Goal: Task Accomplishment & Management: Complete application form

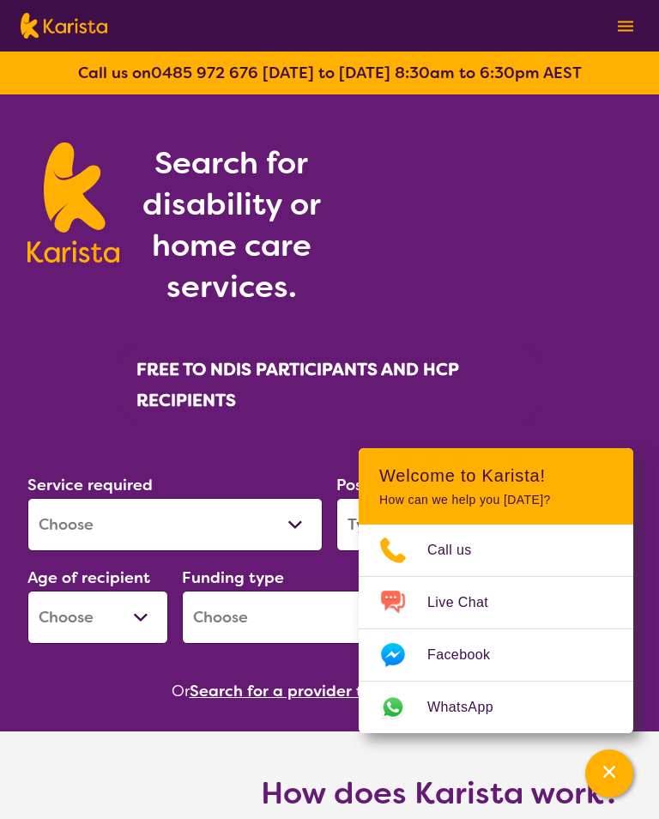
click at [615, 774] on div "Channel Menu" at bounding box center [609, 774] width 34 height 38
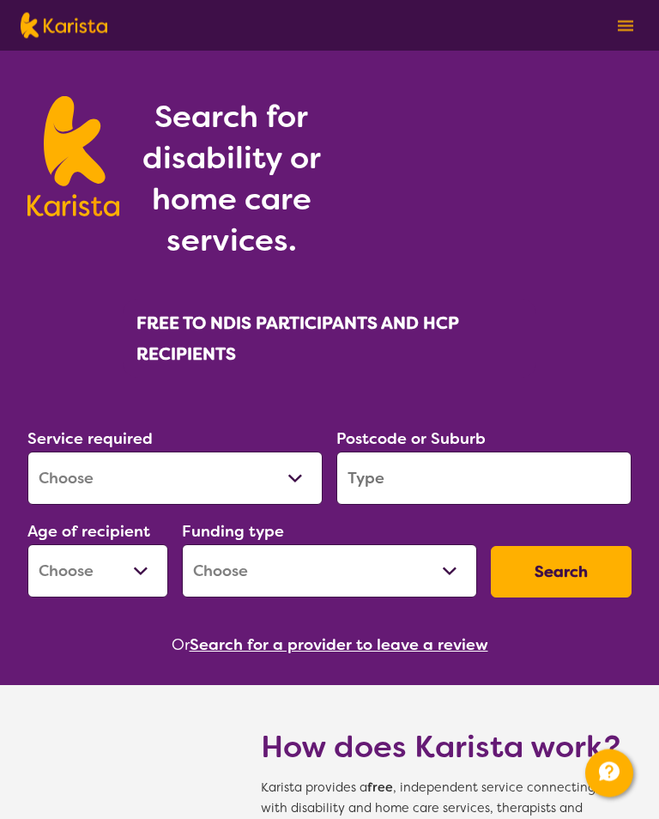
scroll to position [48, 0]
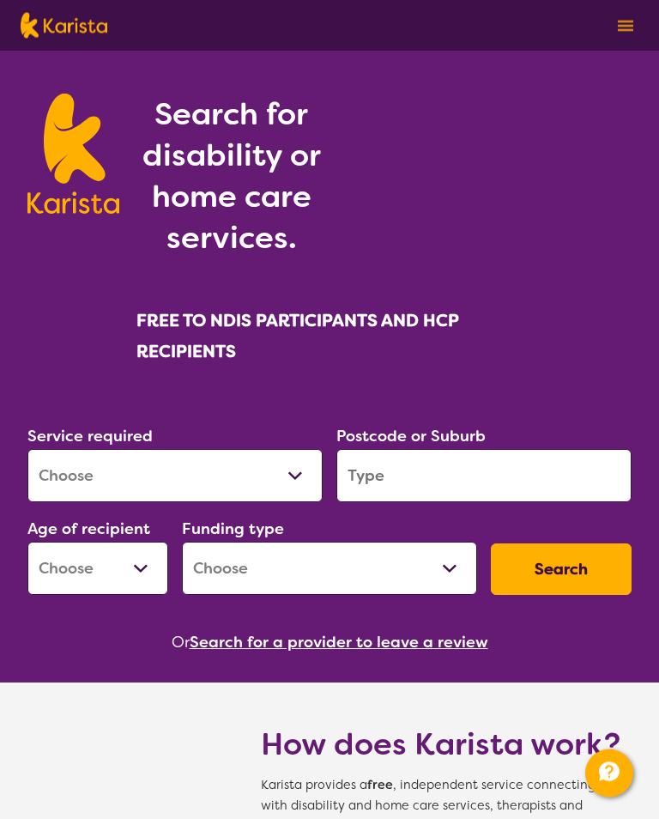
click at [292, 486] on select "Allied Health Assistant Assessment (ADHD or Autism) Behaviour support Counselli…" at bounding box center [174, 476] width 295 height 53
click at [623, 27] on img at bounding box center [625, 26] width 15 height 11
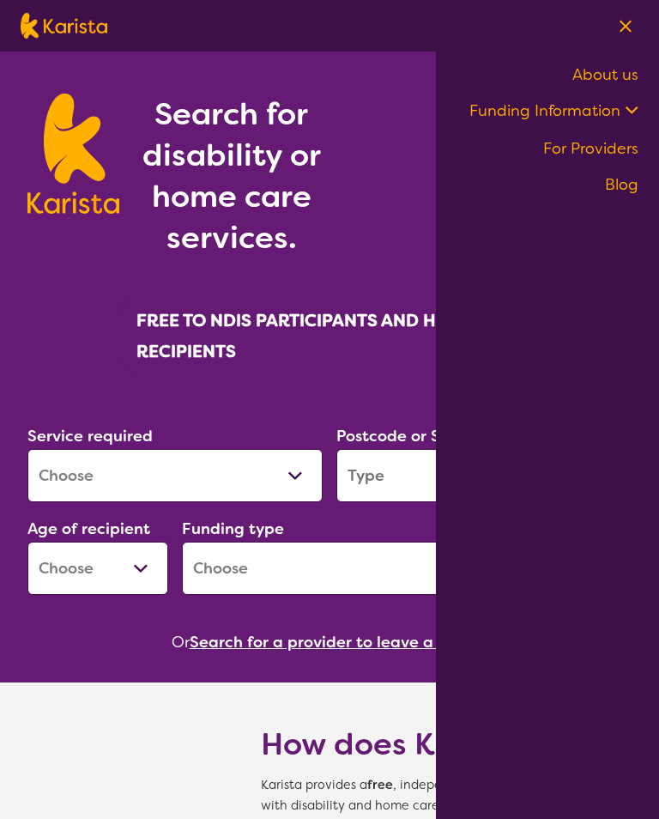
click at [606, 149] on link "For Providers" at bounding box center [591, 148] width 95 height 21
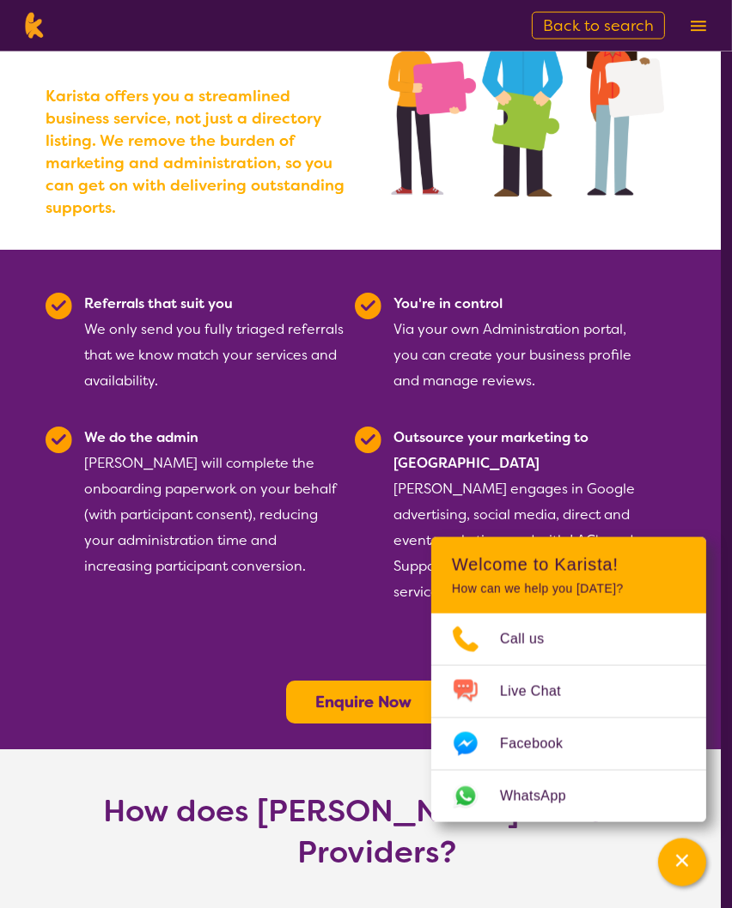
scroll to position [241, 11]
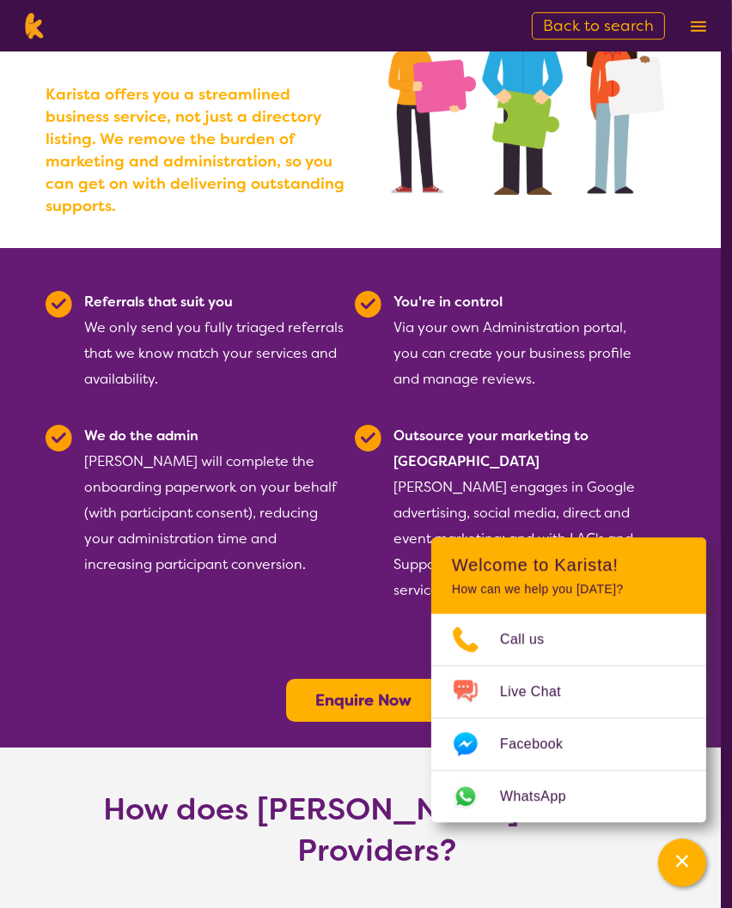
click at [374, 690] on b "Enquire Now" at bounding box center [363, 700] width 96 height 21
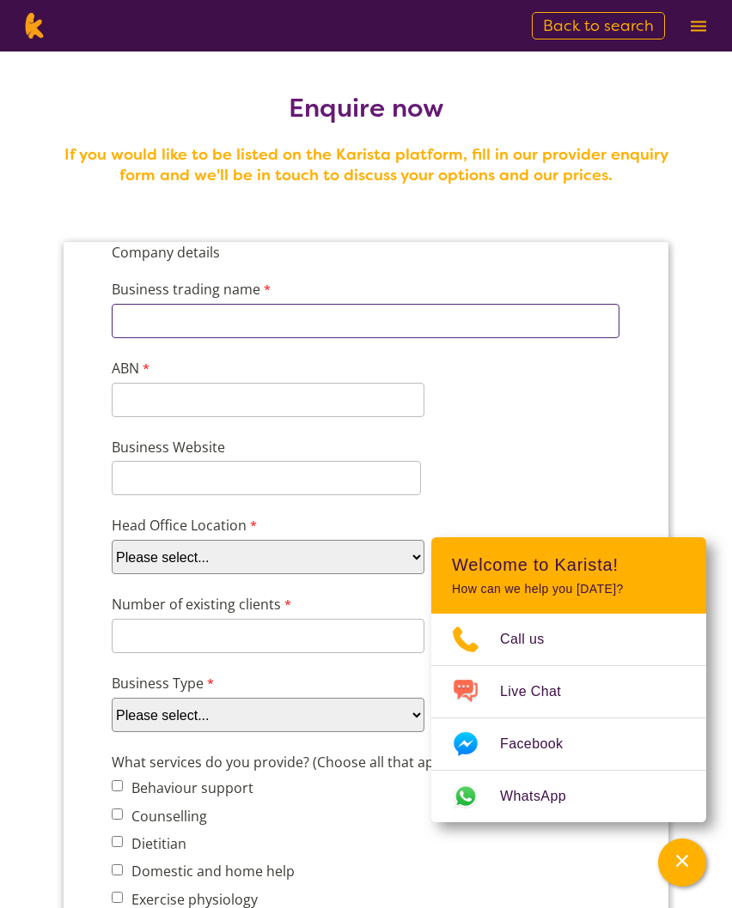
click at [197, 328] on input "Business trading name" at bounding box center [365, 321] width 507 height 34
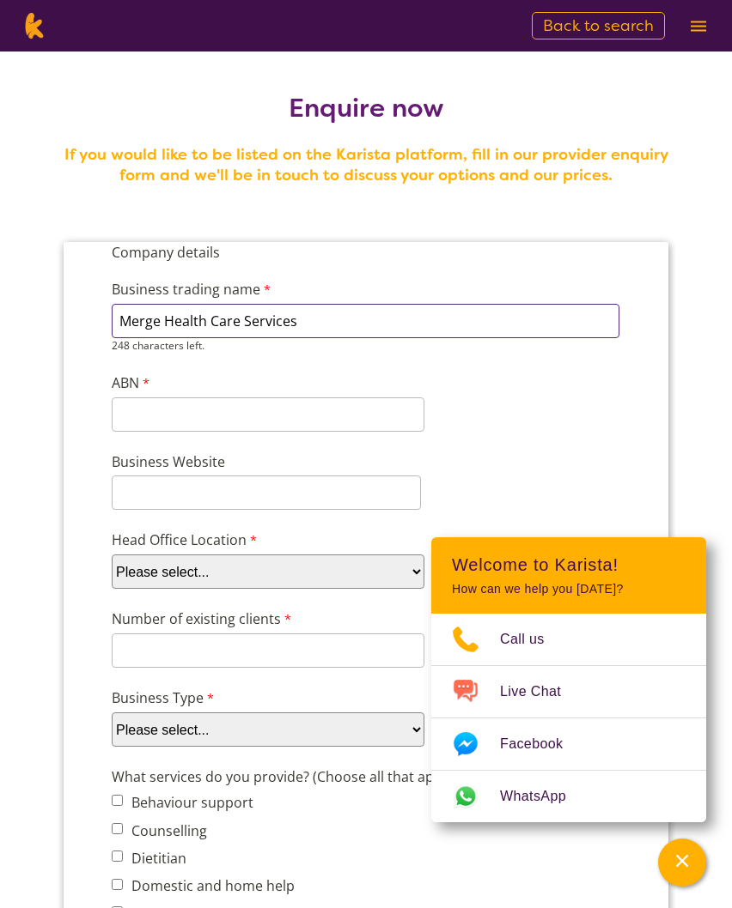
type input "Merge Health Care Services"
click at [193, 419] on div "11 characters left." at bounding box center [268, 415] width 313 height 34
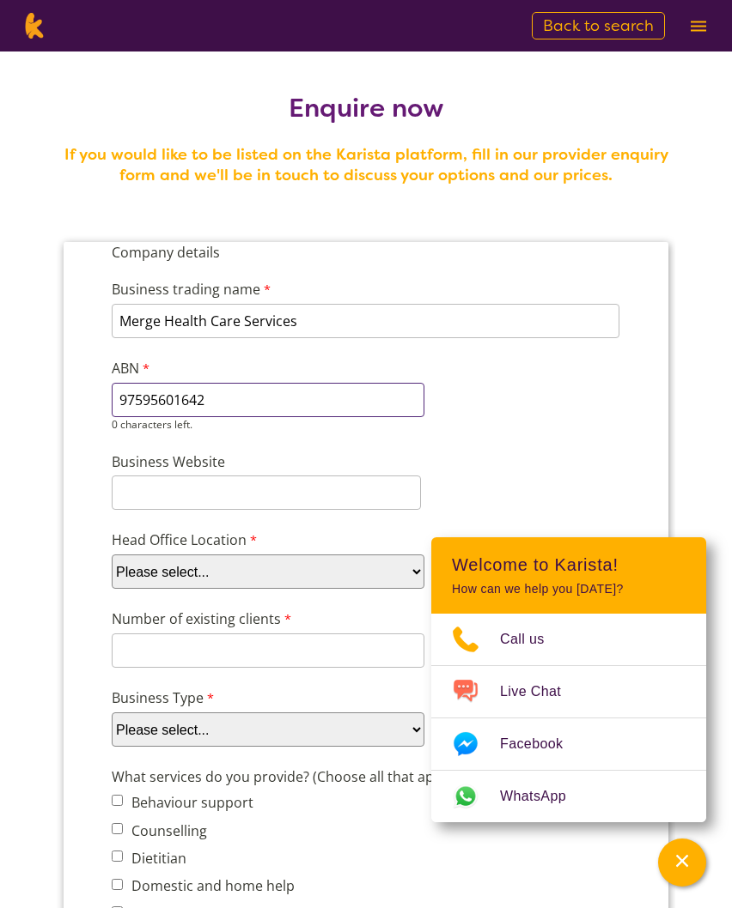
type input "97595601642"
click at [186, 481] on input "Business Website" at bounding box center [266, 493] width 309 height 34
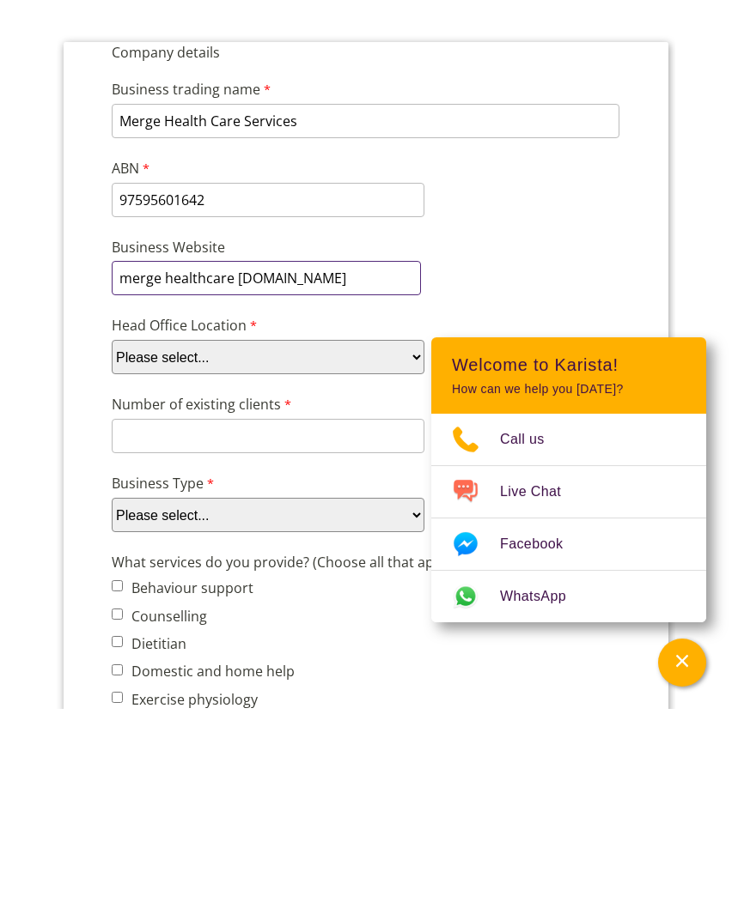
type input "merge healthcare [DOMAIN_NAME]"
click at [410, 355] on select "Please select... ACT NSW NT QLD SA TAS VIC WA" at bounding box center [268, 357] width 313 height 34
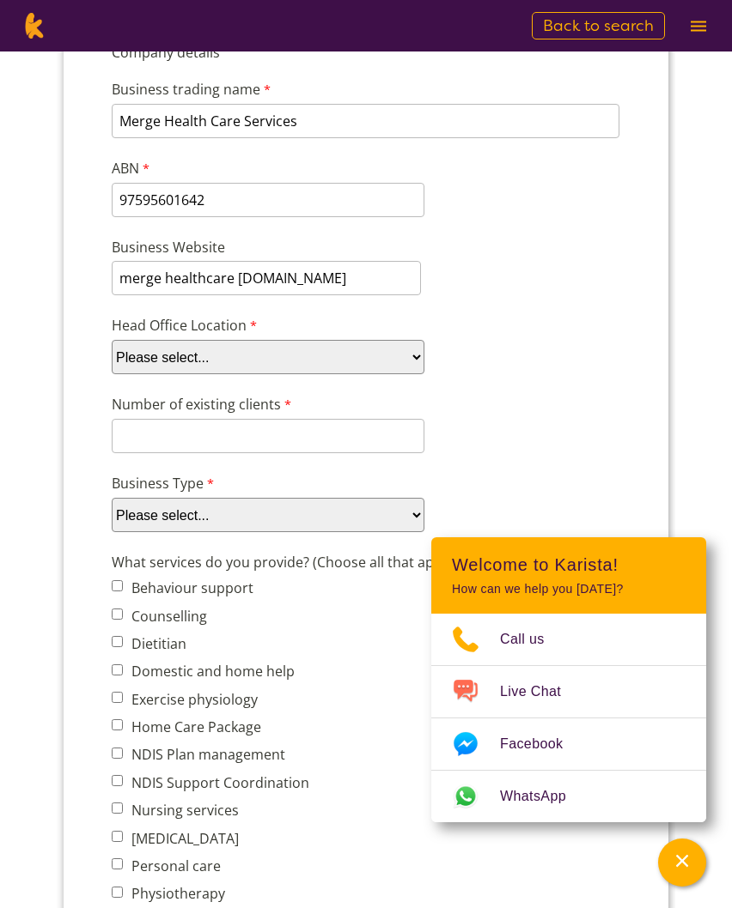
select select "tfa_95"
click at [364, 282] on input "merge healthcare services.com.au" at bounding box center [266, 278] width 309 height 34
type input "merge"
type input "merge healthcare services.com.au"
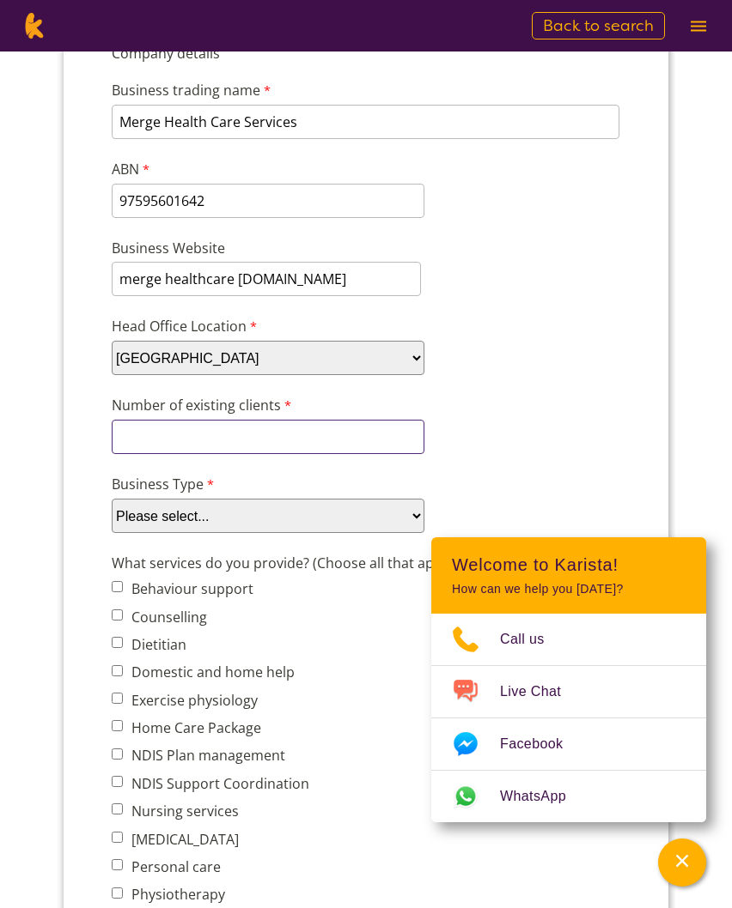
click at [336, 438] on input "Number of existing clients" at bounding box center [268, 437] width 313 height 34
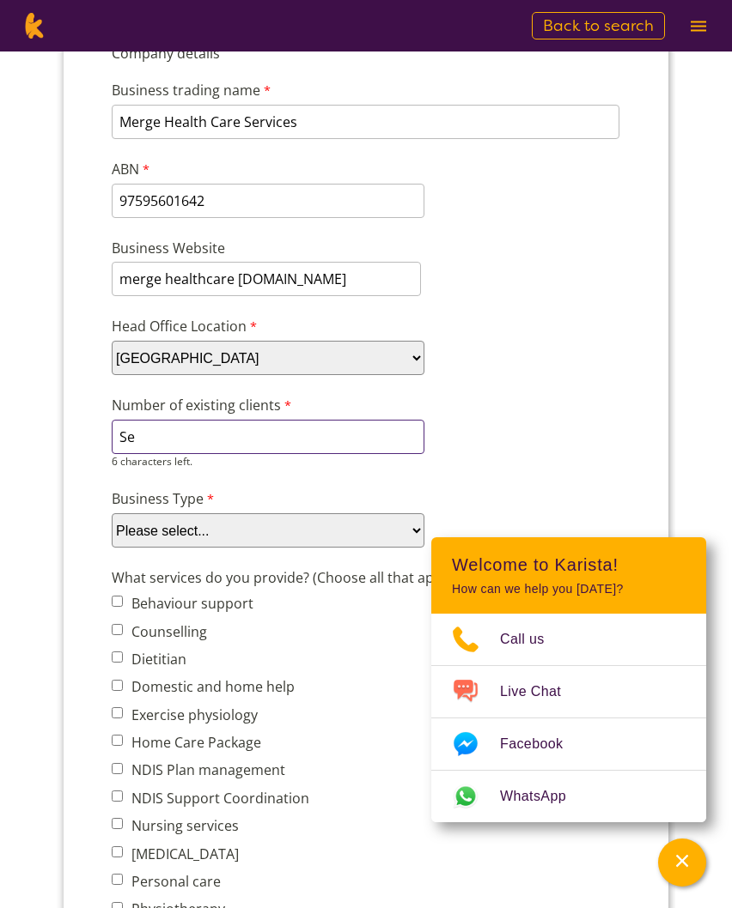
type input "S"
type input "l"
type input "L"
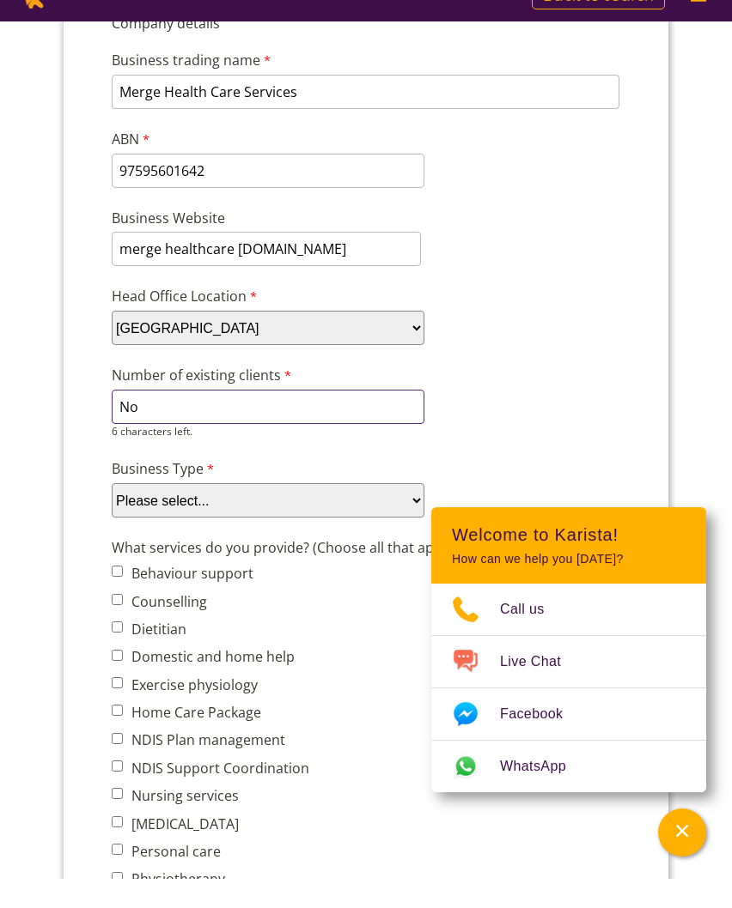
type input "N"
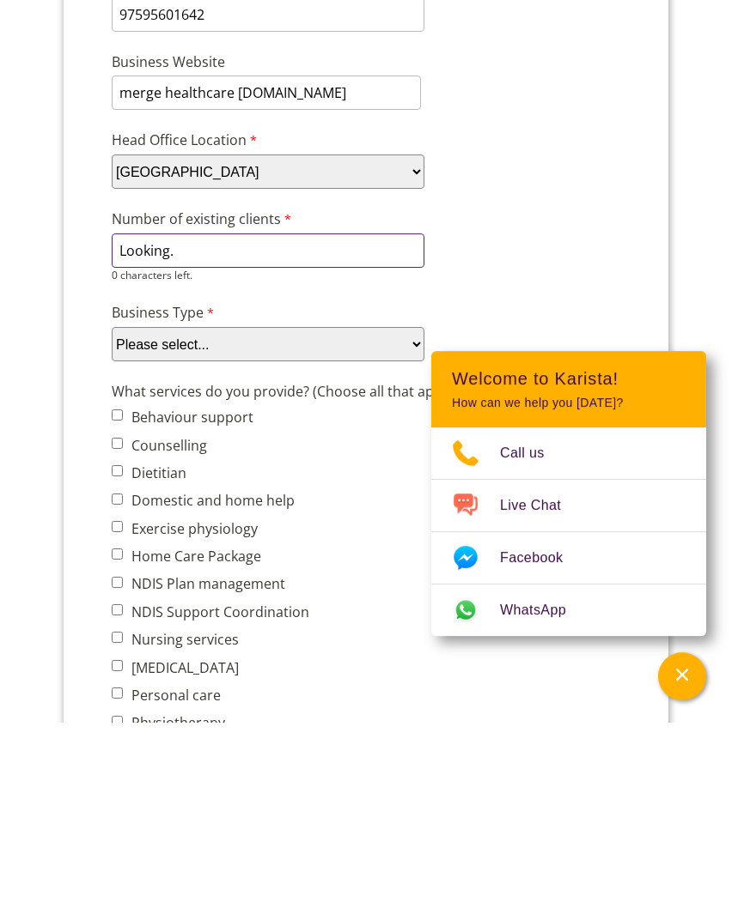
type input "Looking."
click at [412, 345] on select "Please select... Company Individual/Sole Trader Other (please specify)" at bounding box center [268, 345] width 313 height 34
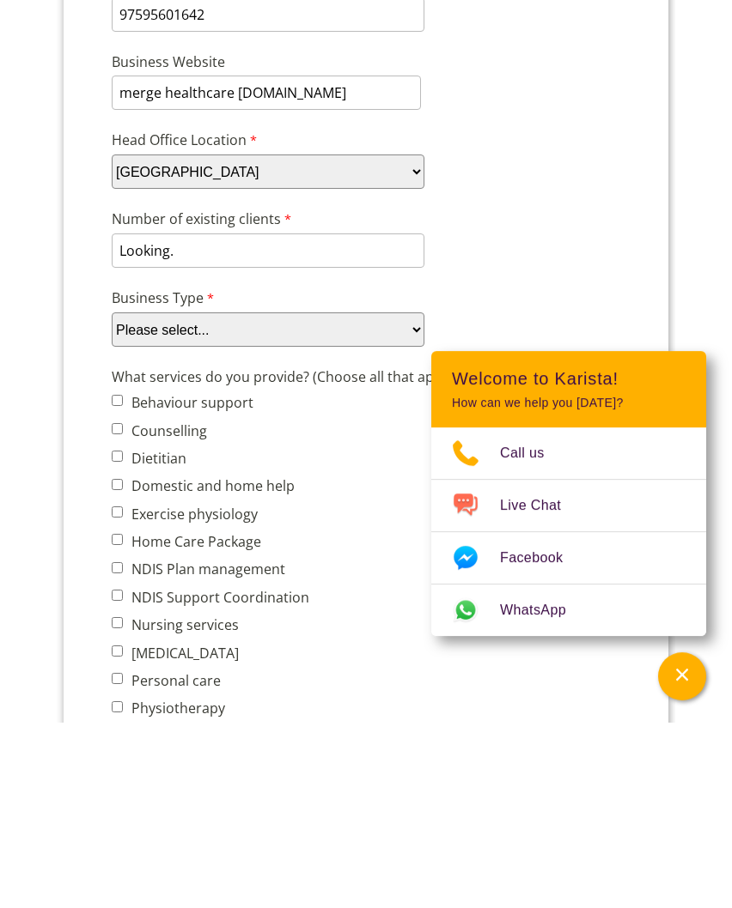
scroll to position [386, 0]
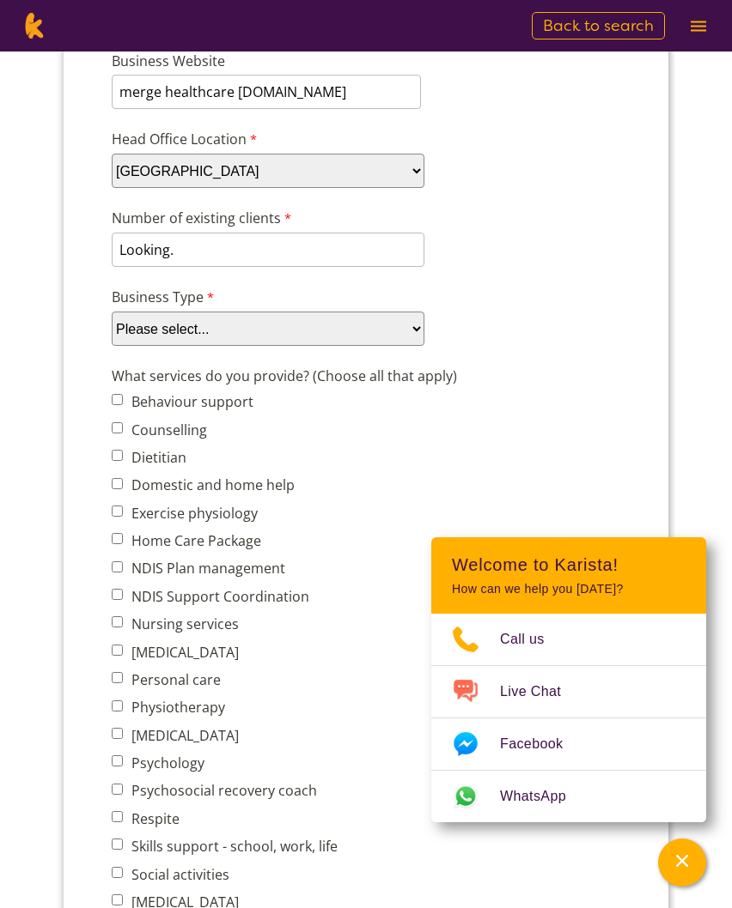
select select "tfa_88"
click at [141, 484] on label "Domestic and home help" at bounding box center [210, 485] width 168 height 19
click at [123, 484] on input "Domestic and home help" at bounding box center [117, 483] width 11 height 11
checkbox input "true"
click at [132, 689] on label "Personal care" at bounding box center [173, 680] width 94 height 19
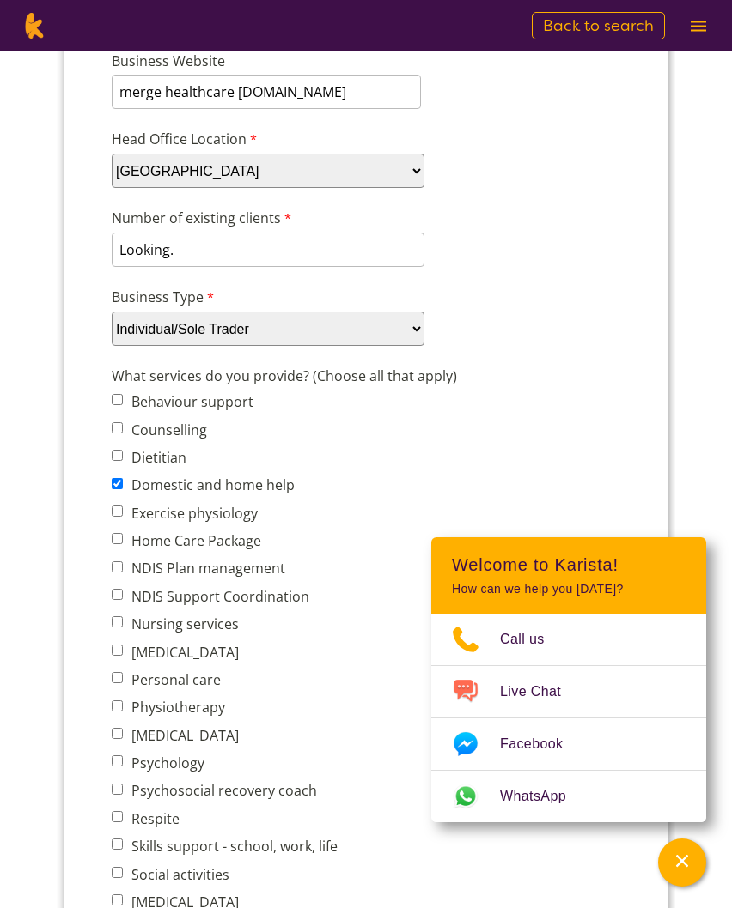
click at [123, 684] on input "Personal care" at bounding box center [117, 677] width 11 height 11
checkbox input "true"
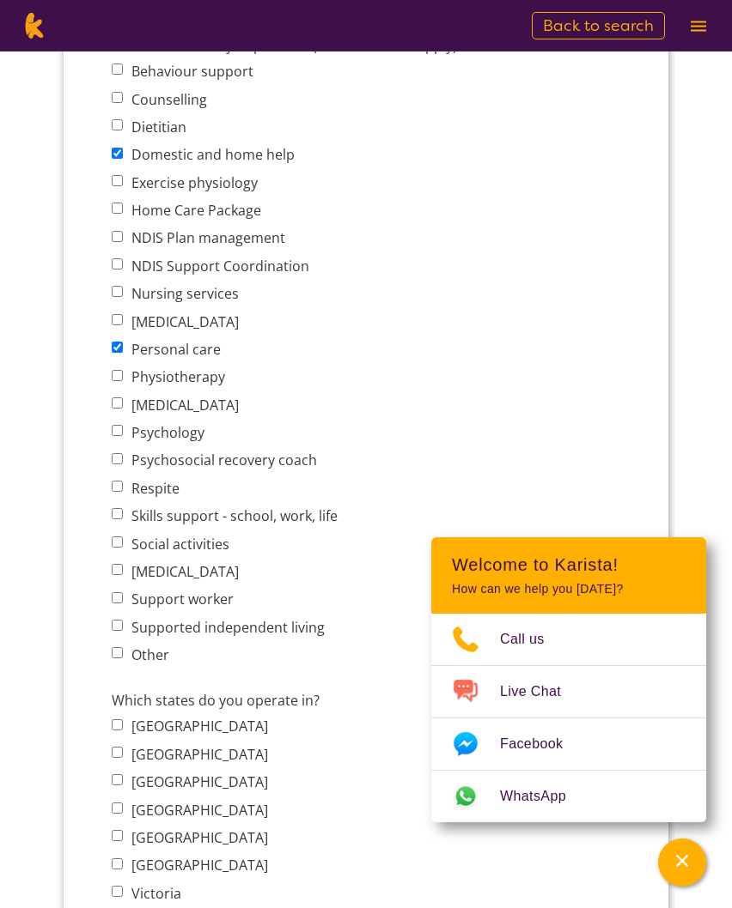
scroll to position [718, 0]
click at [138, 553] on label "Social activities" at bounding box center [177, 544] width 103 height 19
click at [123, 548] on input "Social activities" at bounding box center [117, 542] width 11 height 11
checkbox input "true"
click at [184, 609] on label "Support worker" at bounding box center [179, 599] width 107 height 19
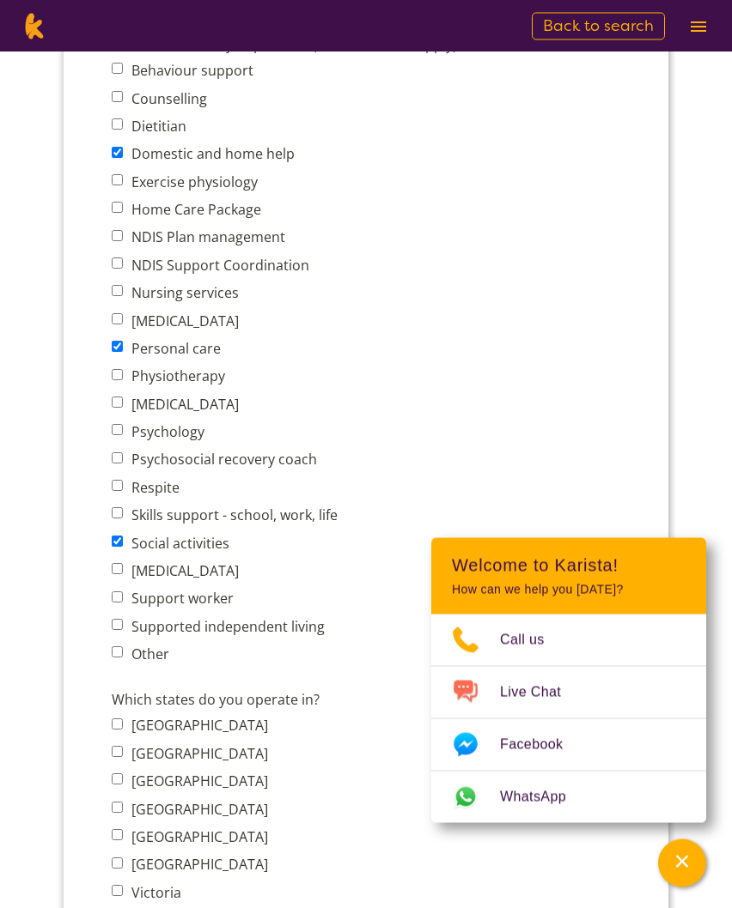
click at [123, 604] on input "Support worker" at bounding box center [117, 597] width 11 height 11
checkbox input "true"
click at [143, 665] on label "Other" at bounding box center [147, 655] width 43 height 19
click at [123, 659] on input "Other" at bounding box center [117, 652] width 11 height 11
checkbox input "true"
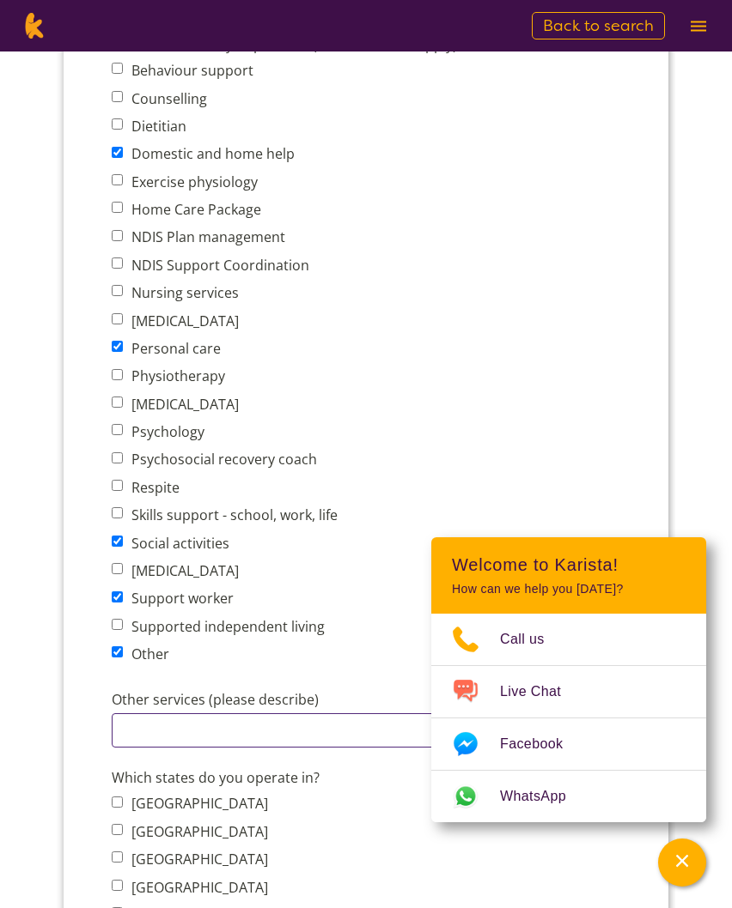
click at [174, 743] on input "Other services (please describe)" at bounding box center [332, 731] width 440 height 34
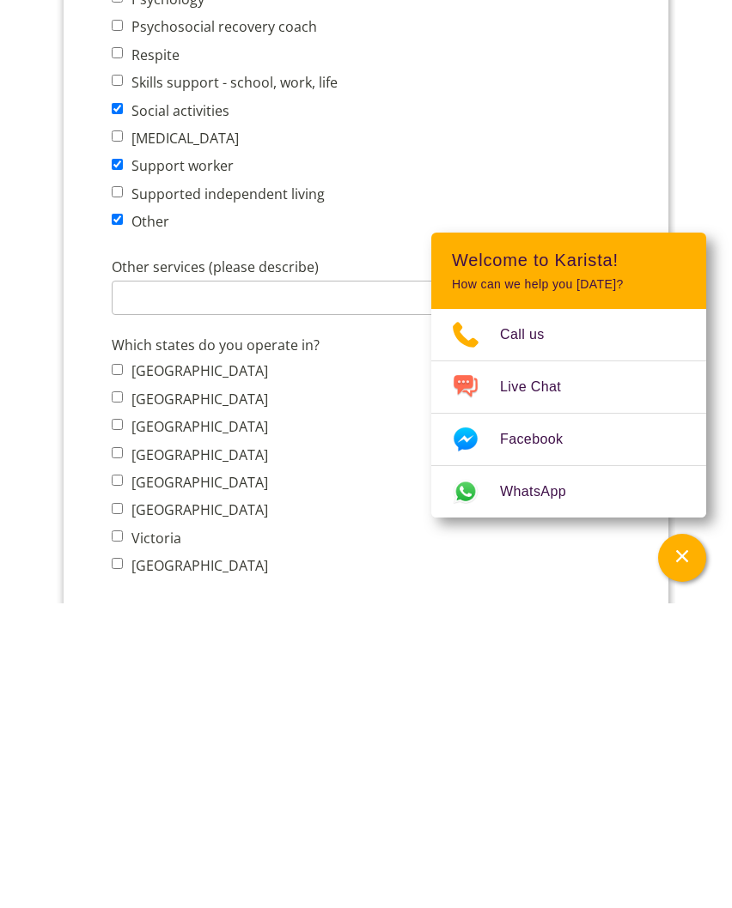
click at [667, 839] on button "Channel Menu" at bounding box center [682, 863] width 48 height 48
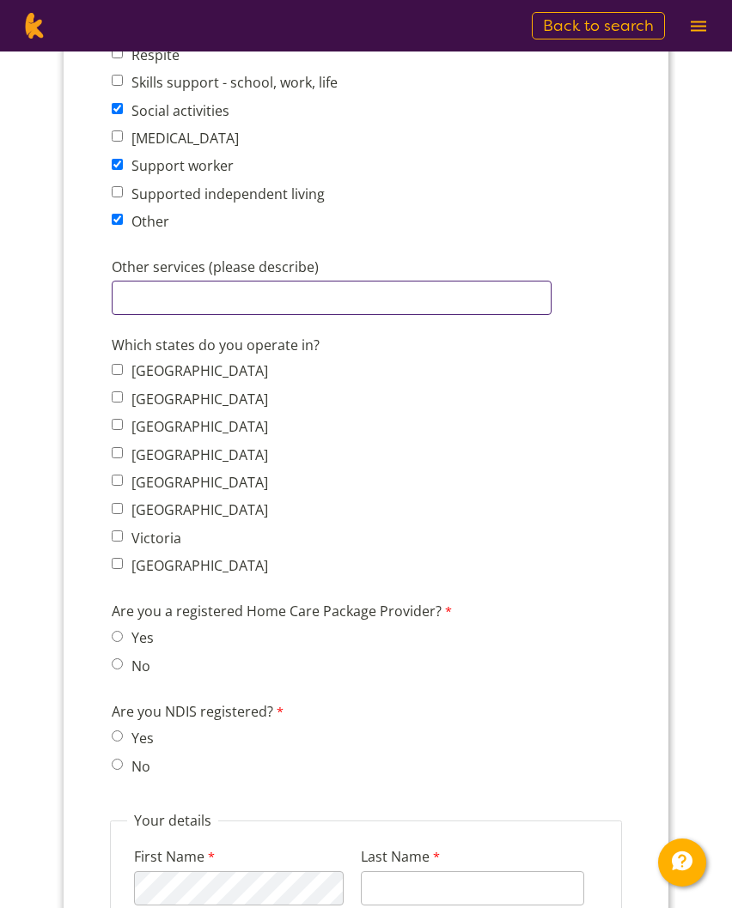
click at [155, 315] on input "Other services (please describe)" at bounding box center [332, 298] width 440 height 34
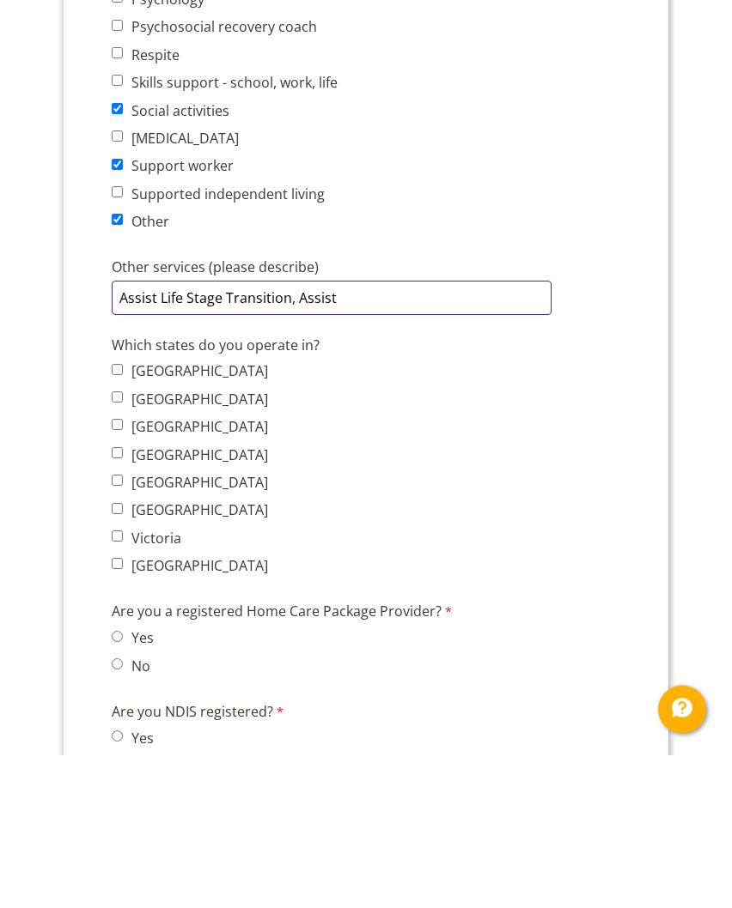
scroll to position [998, 0]
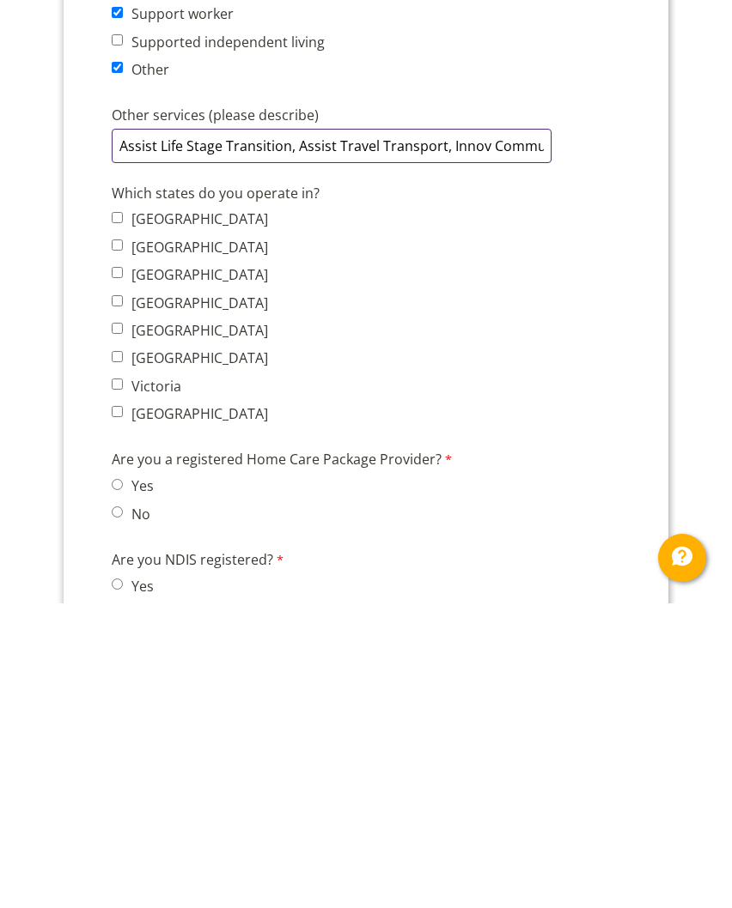
type input "Assist Life Stage Transition, Assist Travel Transport, Innov Community Particip…"
click at [138, 257] on label "New South Wales" at bounding box center [197, 247] width 142 height 19
click at [123, 251] on input "New South Wales" at bounding box center [117, 245] width 11 height 11
checkbox input "true"
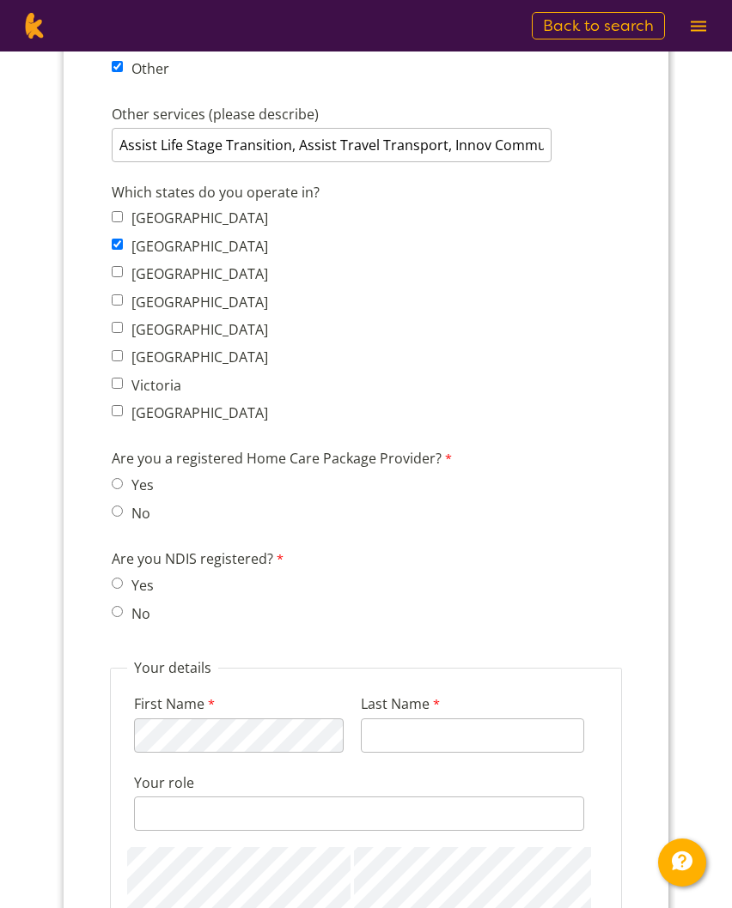
click at [123, 517] on input "No" at bounding box center [117, 511] width 11 height 11
radio input "true"
click at [125, 598] on span "Yes" at bounding box center [138, 586] width 52 height 24
click at [122, 589] on input "Yes" at bounding box center [117, 583] width 11 height 11
radio input "true"
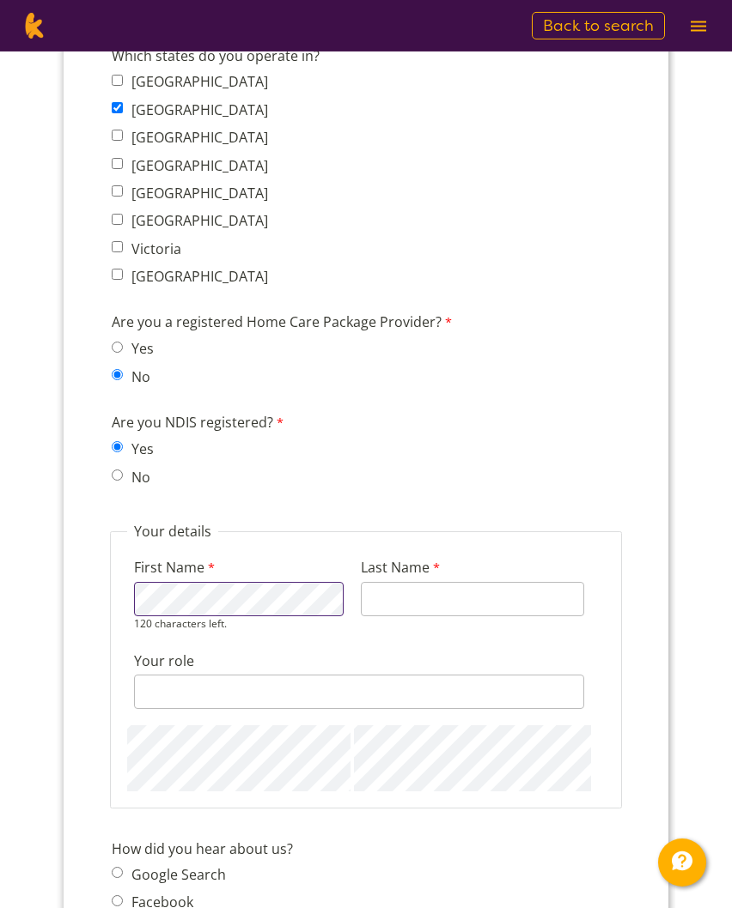
scroll to position [1448, 0]
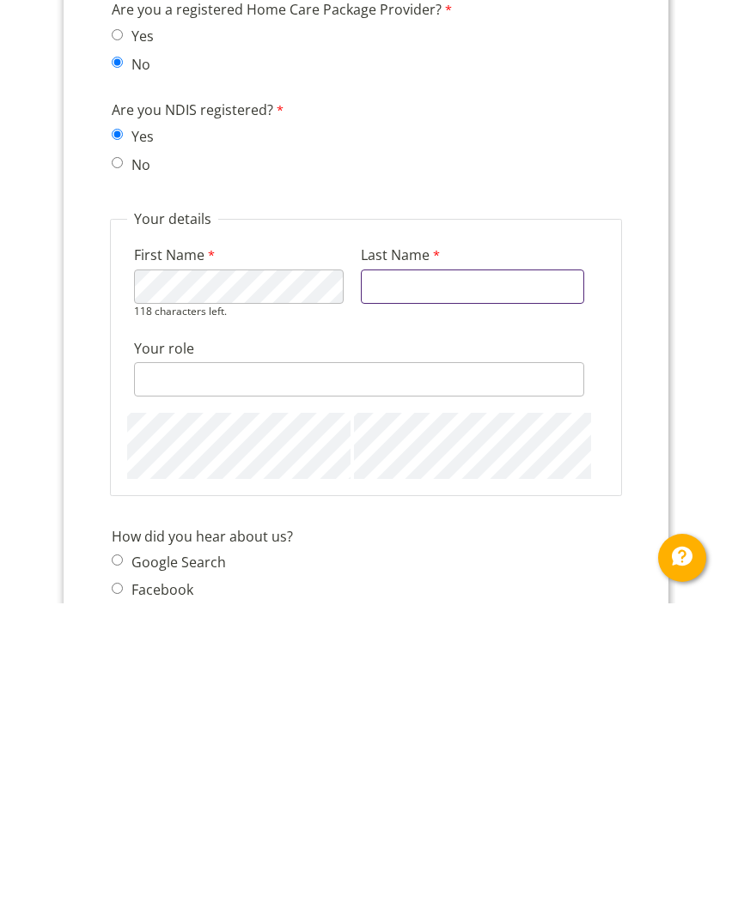
click at [445, 304] on input "Last Name" at bounding box center [472, 287] width 223 height 34
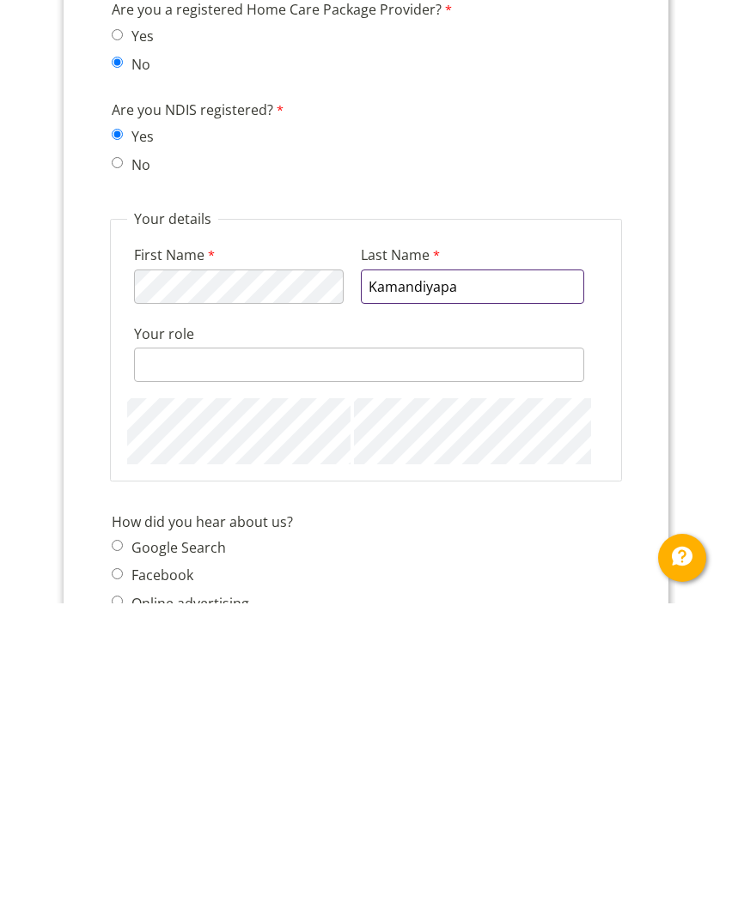
type input "Kamandiyapa"
click at [192, 382] on input "Your role" at bounding box center [359, 365] width 450 height 34
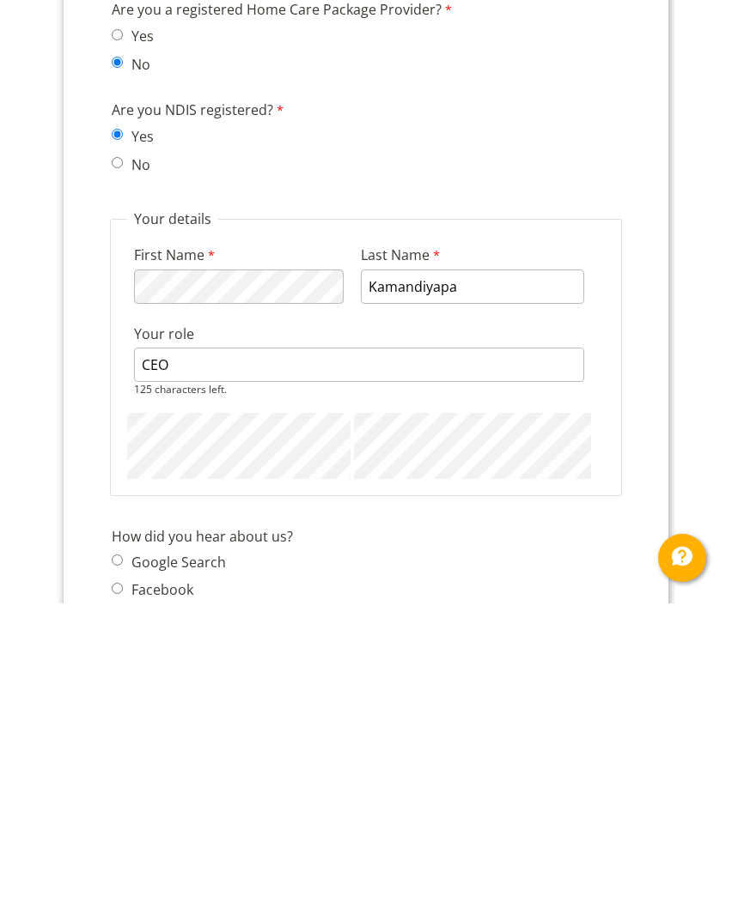
click at [45, 576] on section "Enquire now If you would like to be listed on the Karista platform, fill in our…" at bounding box center [365, 116] width 659 height 3024
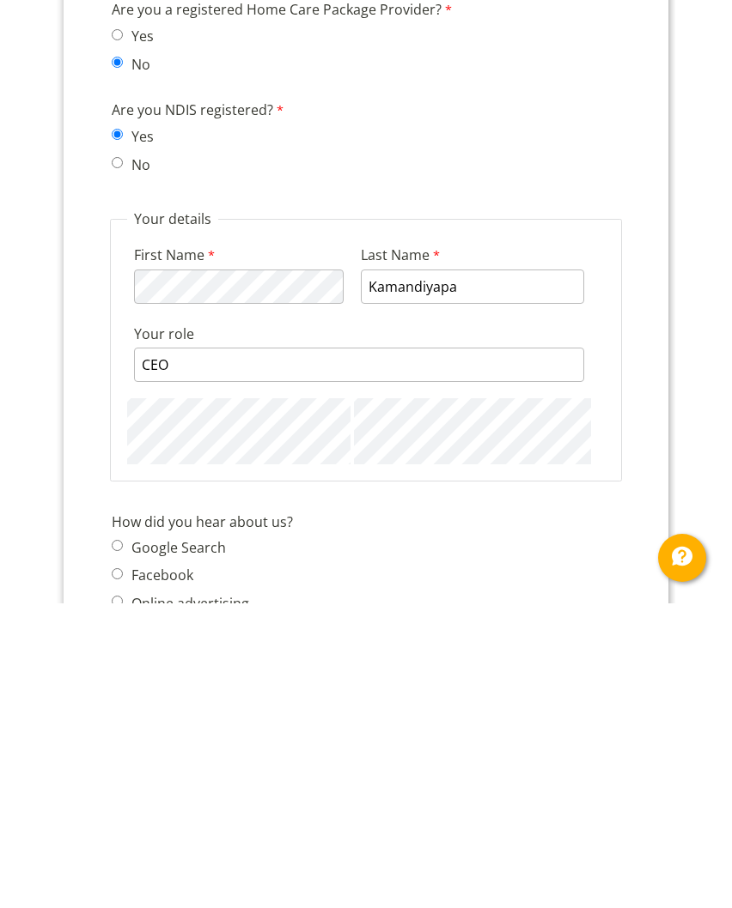
scroll to position [1753, 0]
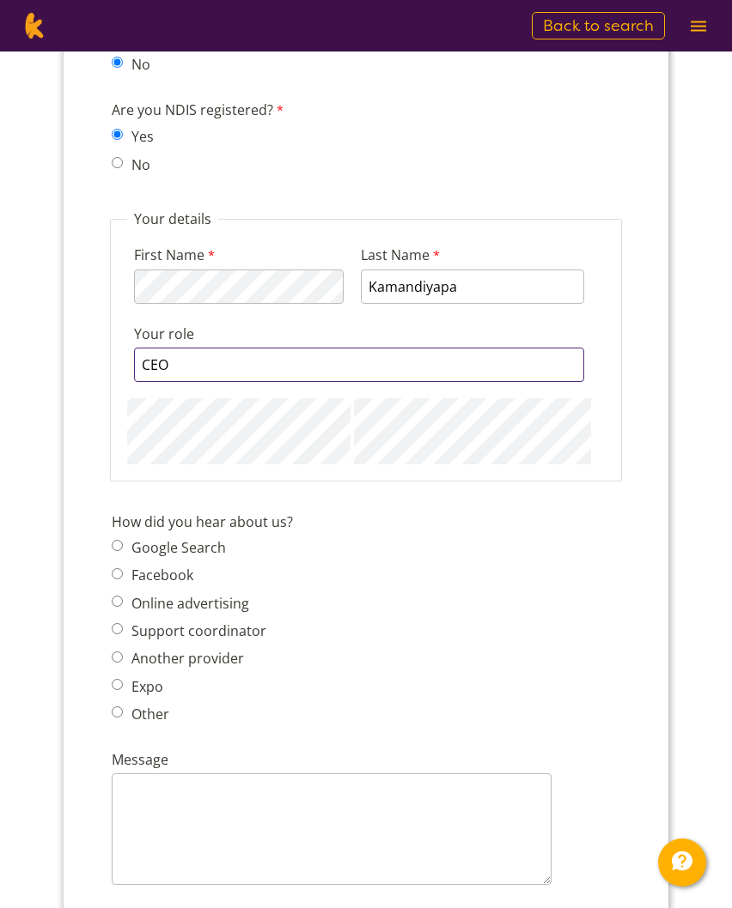
click at [226, 382] on input "CEO" at bounding box center [359, 365] width 450 height 34
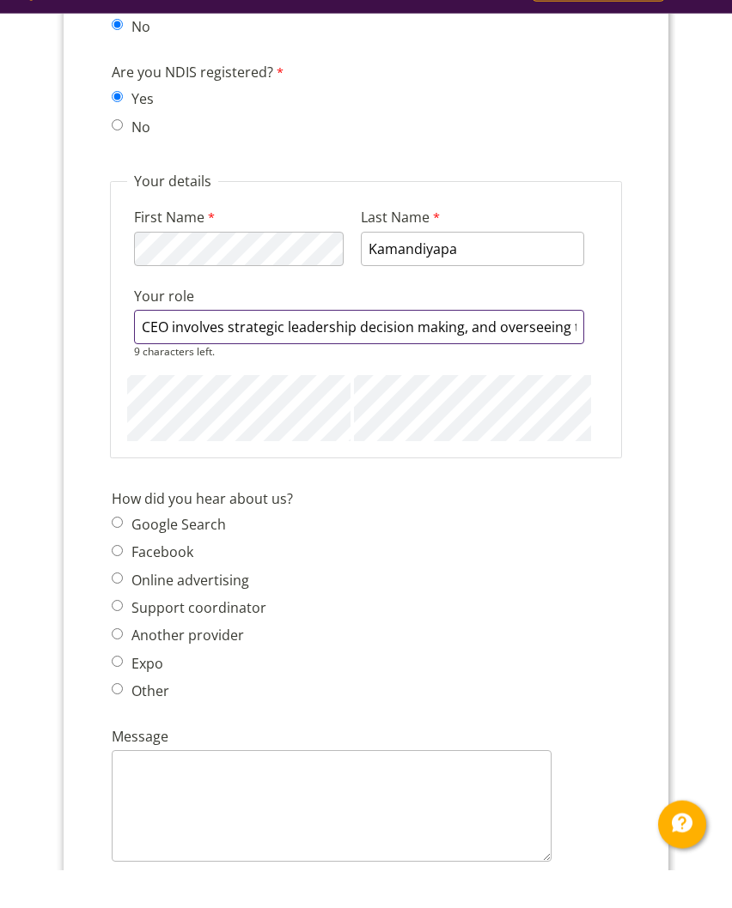
type input "CEO involves strategic leadership decision making, and overseeing the overall d…"
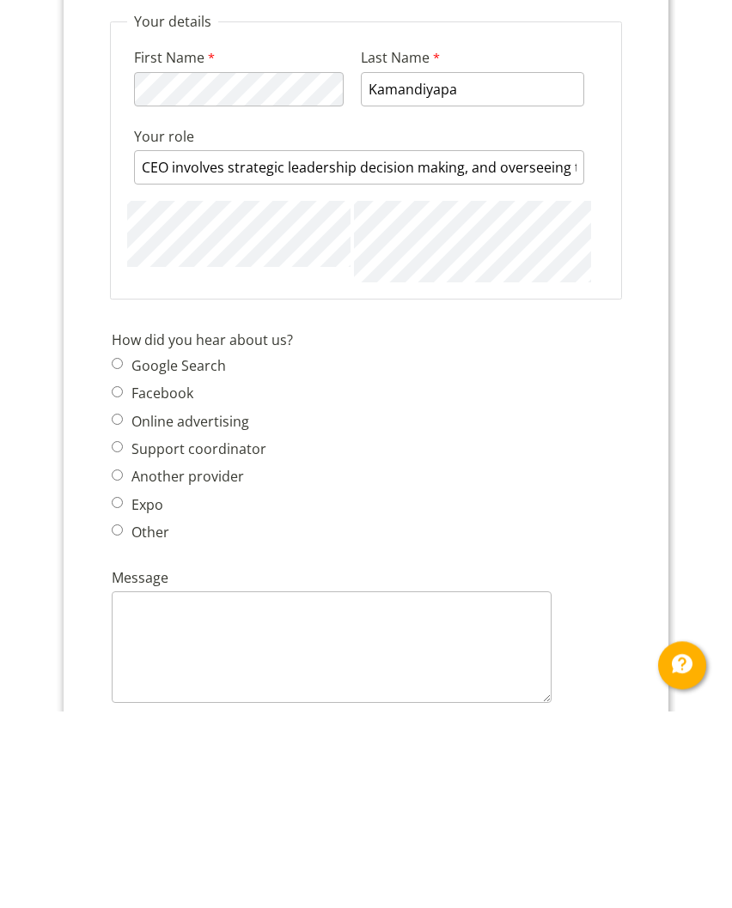
click at [206, 402] on span "Google Search Facebook Online advertising Support coordinator Another provider …" at bounding box center [194, 450] width 165 height 191
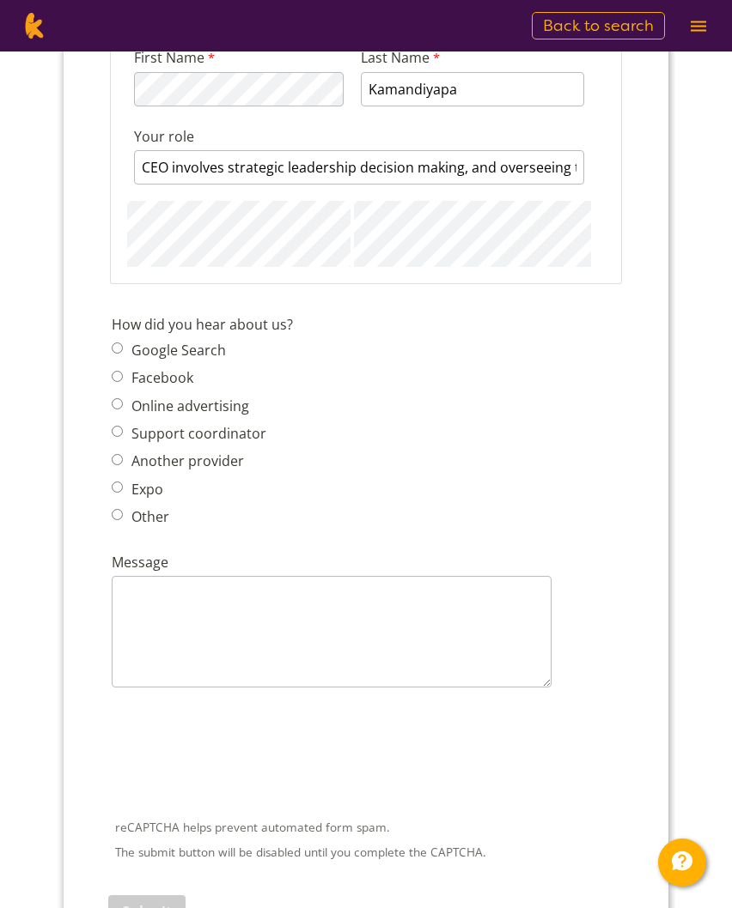
click at [150, 360] on label "Google Search" at bounding box center [176, 350] width 100 height 19
click at [123, 354] on input "Google Search" at bounding box center [117, 348] width 11 height 11
radio input "true"
click at [228, 639] on textarea "Message" at bounding box center [332, 632] width 440 height 112
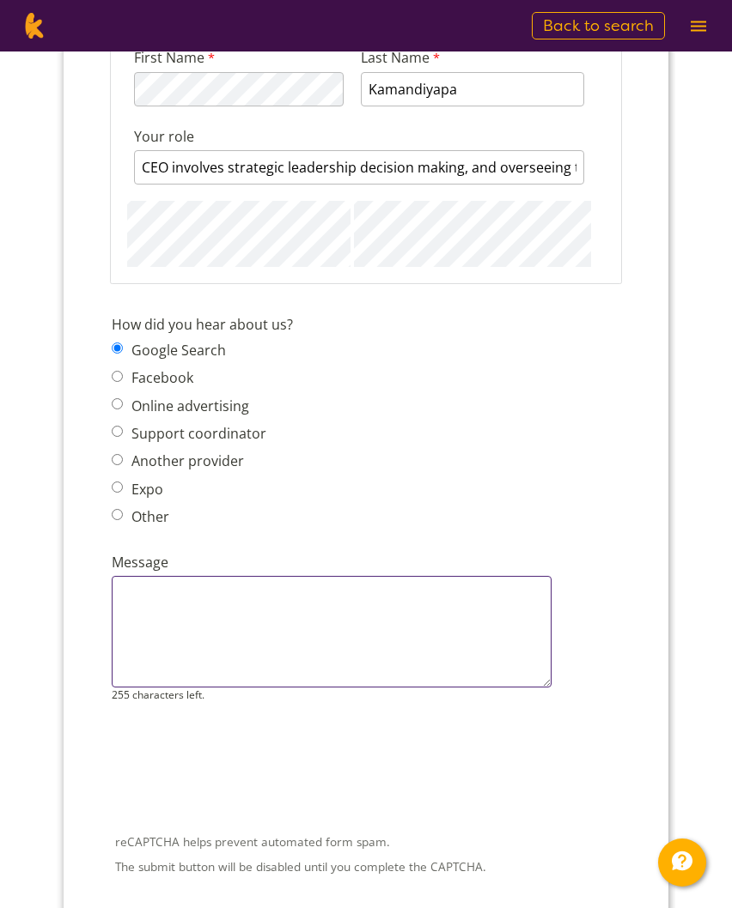
scroll to position [1997, 0]
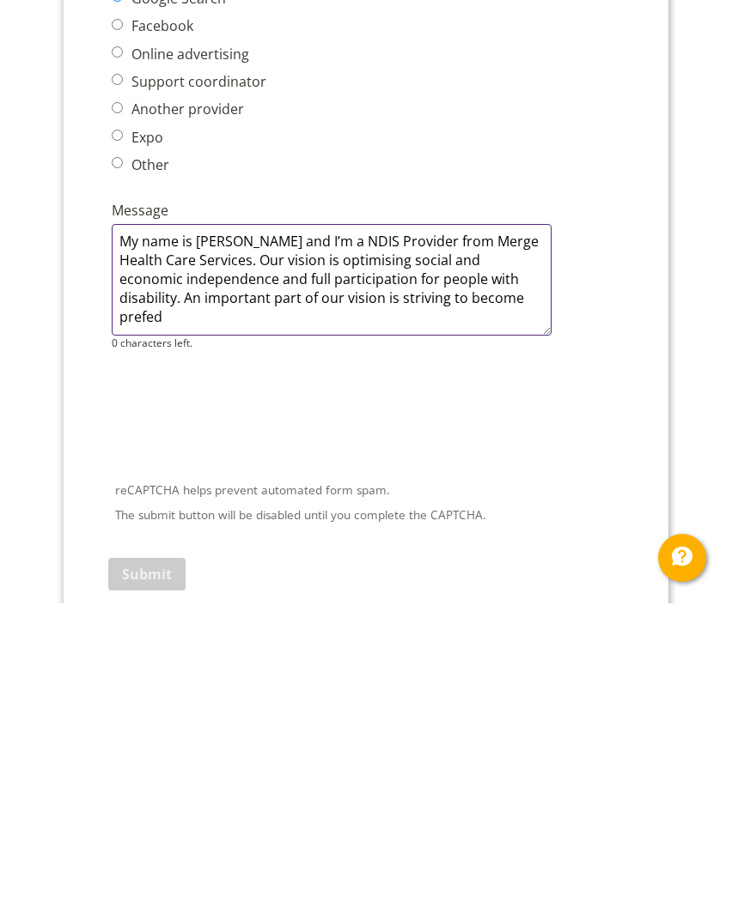
type textarea "My name is David Kamandiyapa and I’m a NDIS Provider from Merge Health Care Ser…"
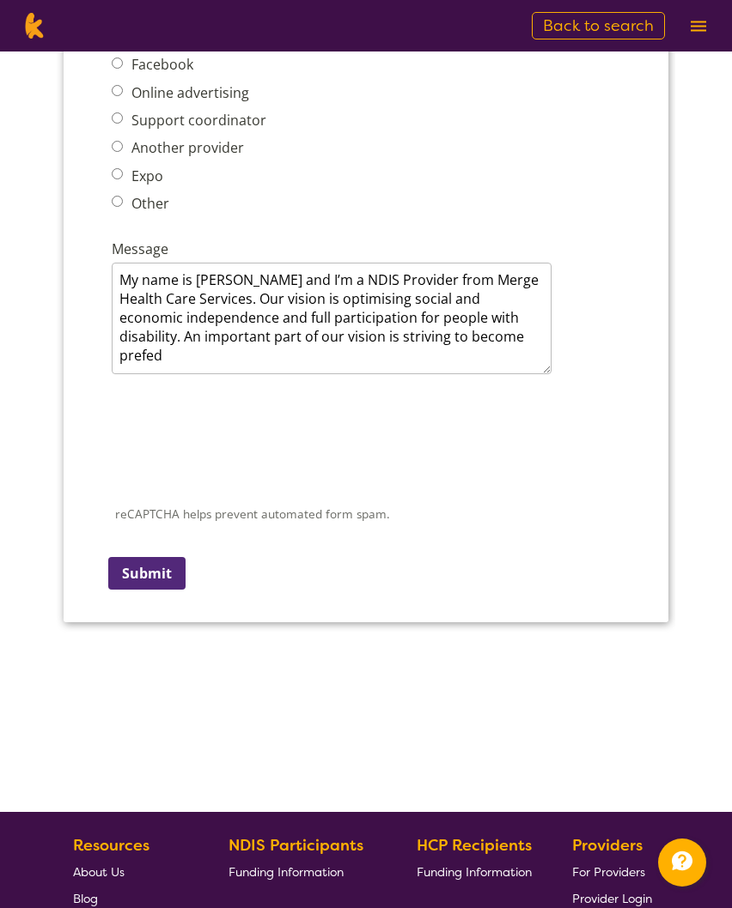
scroll to position [2264, 0]
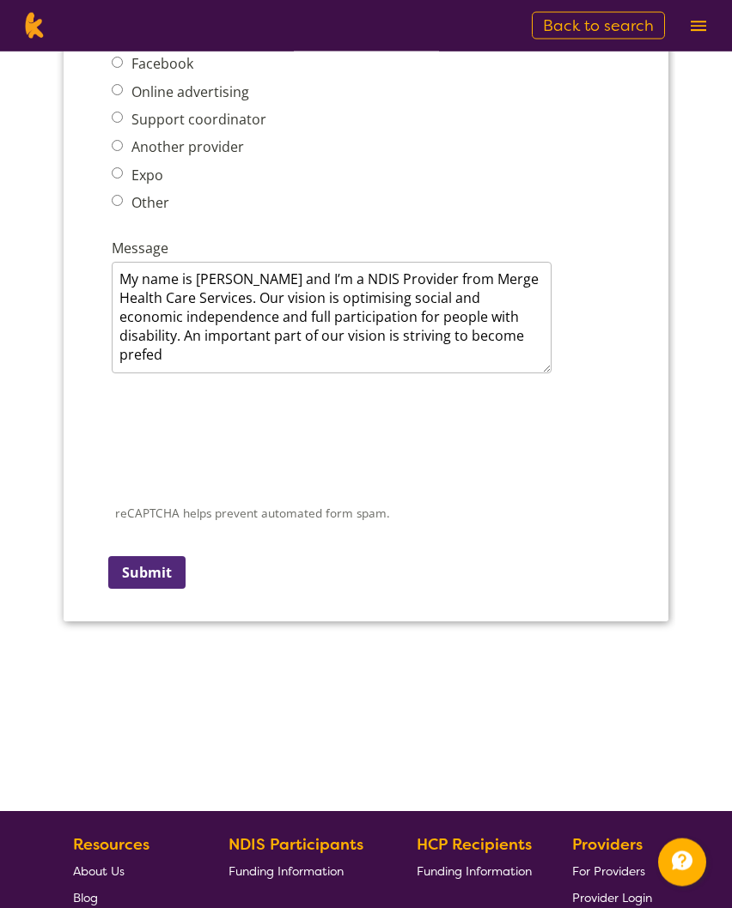
click at [155, 589] on input "Submit" at bounding box center [146, 572] width 77 height 33
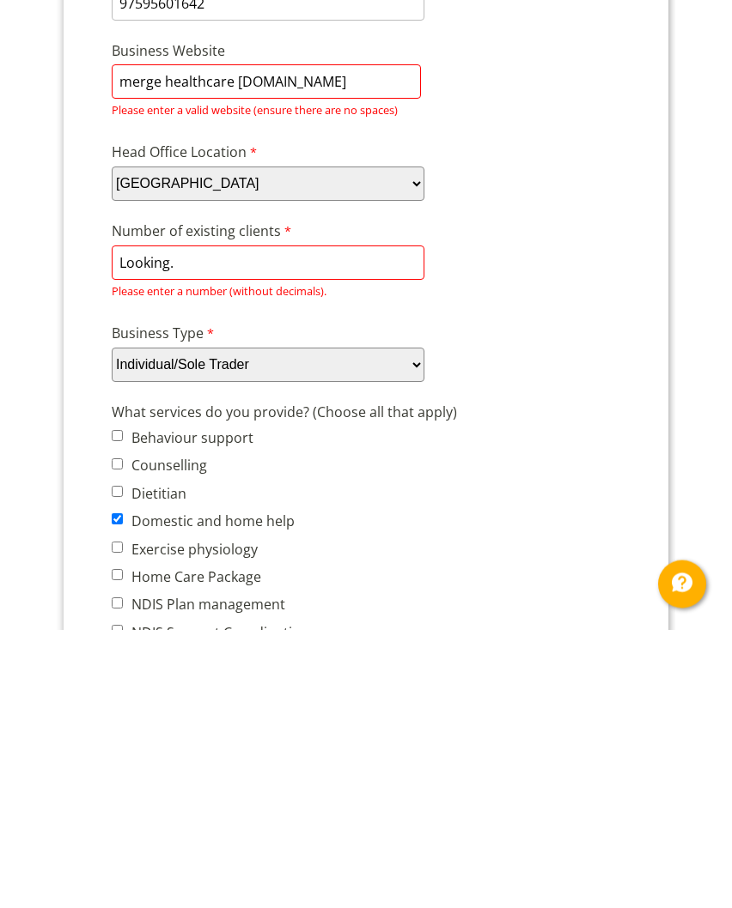
scroll to position [105, 0]
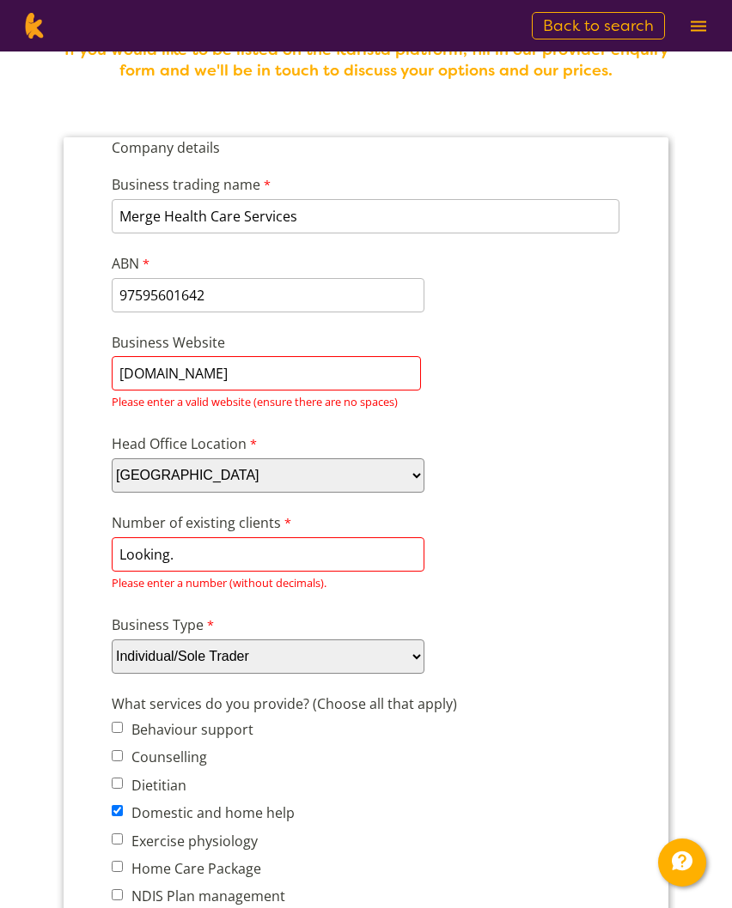
type input "mergehealthcareserves.com.au"
click at [330, 558] on input "Looking." at bounding box center [268, 555] width 313 height 34
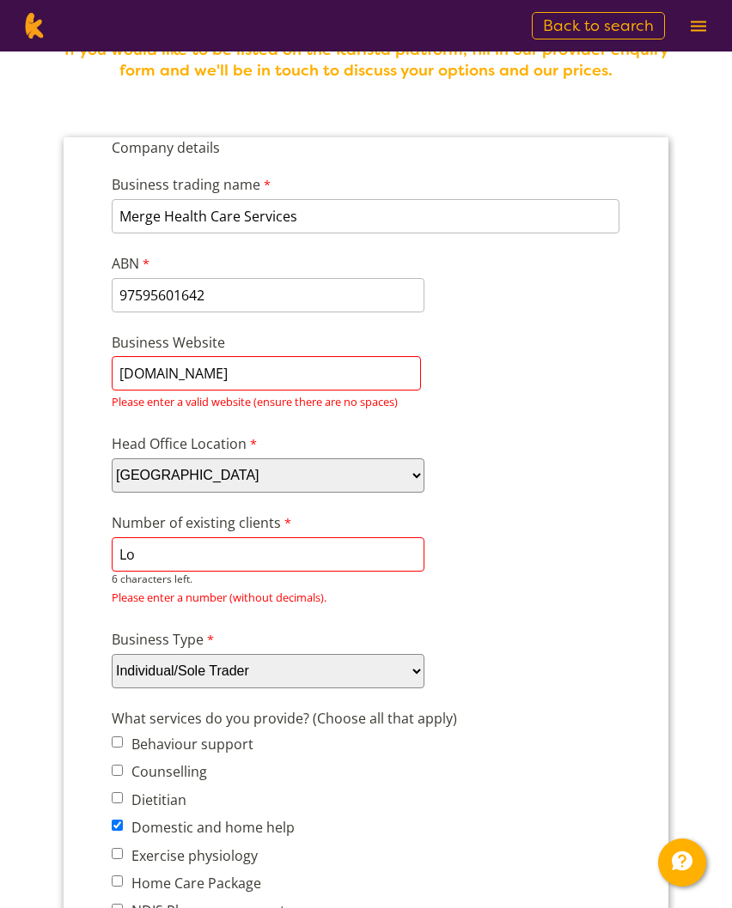
type input "L"
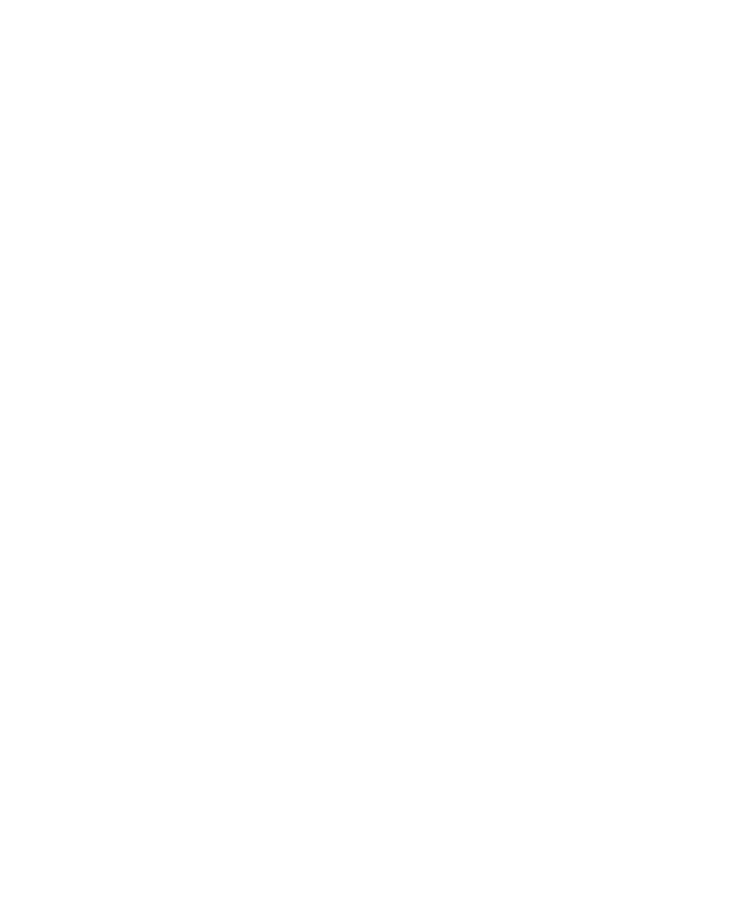
scroll to position [2527, 0]
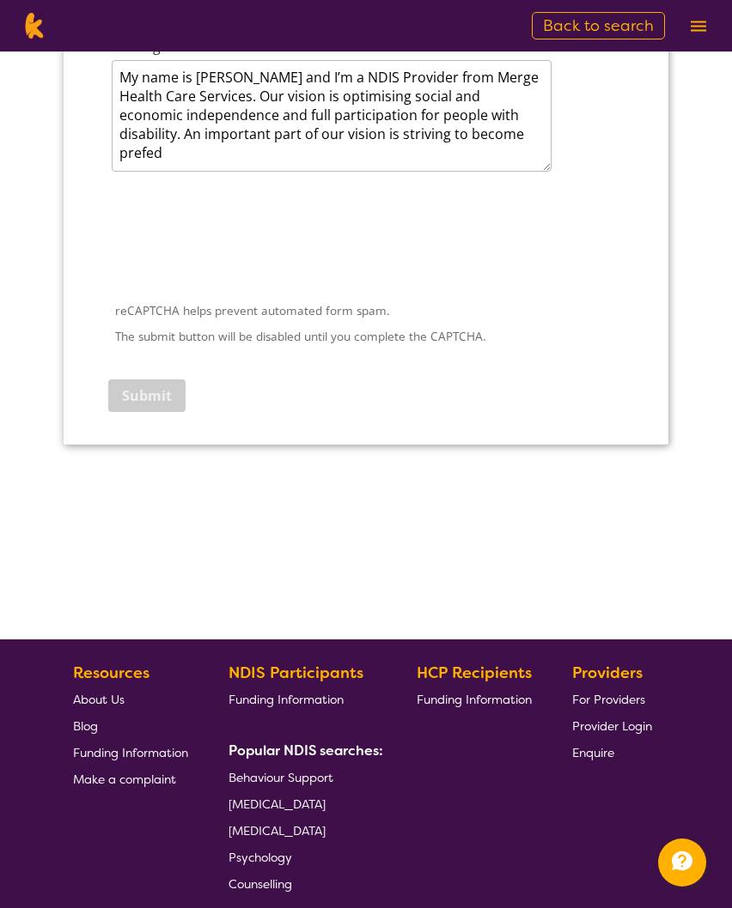
type input "0"
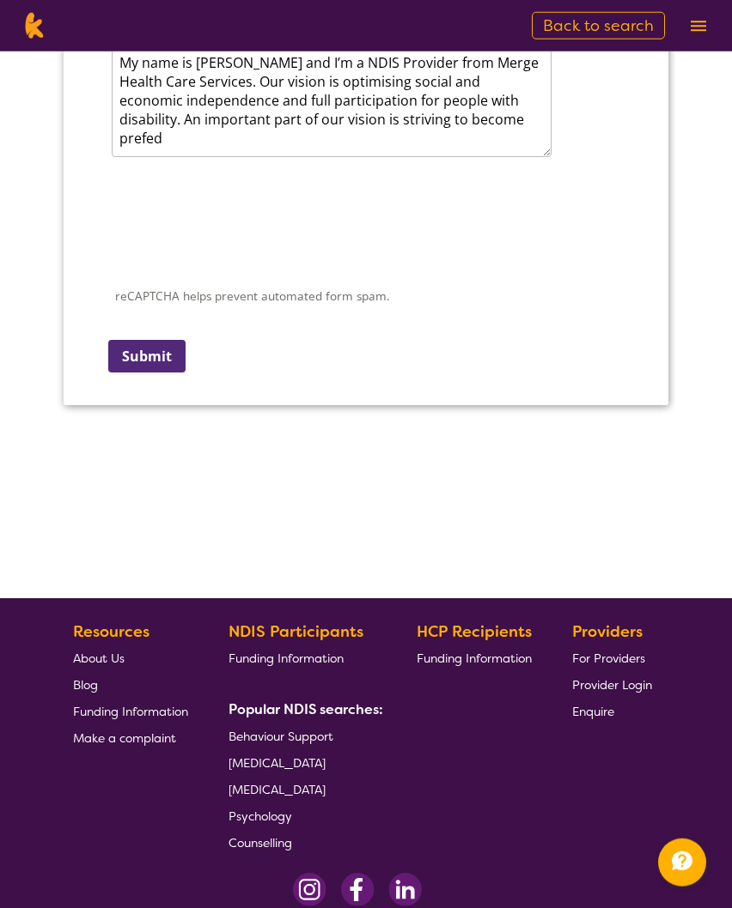
click at [155, 373] on input "Submit" at bounding box center [146, 356] width 77 height 33
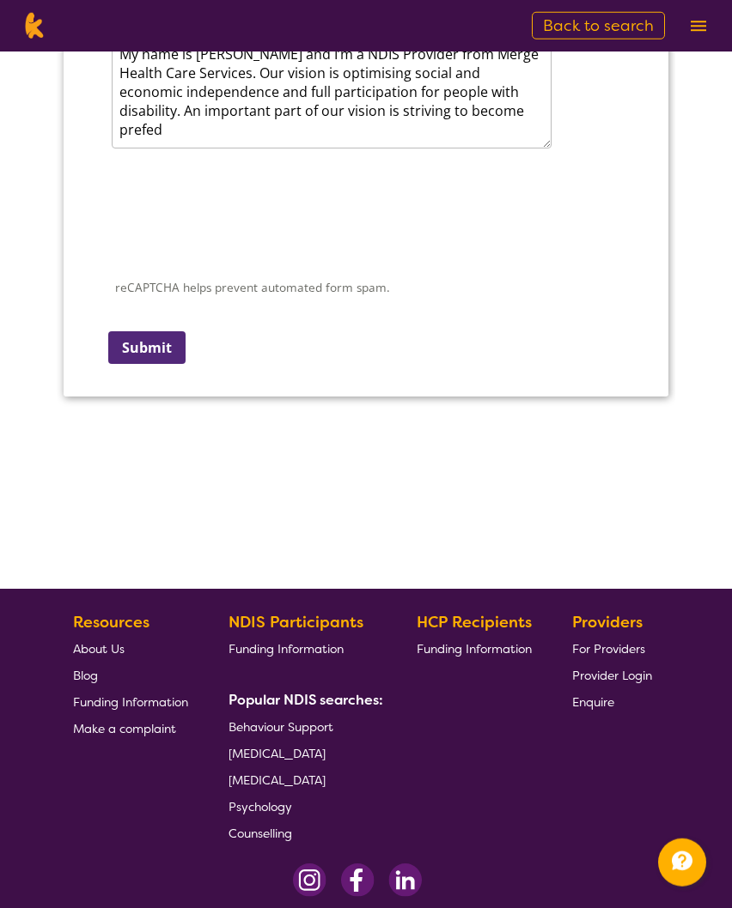
scroll to position [334, 0]
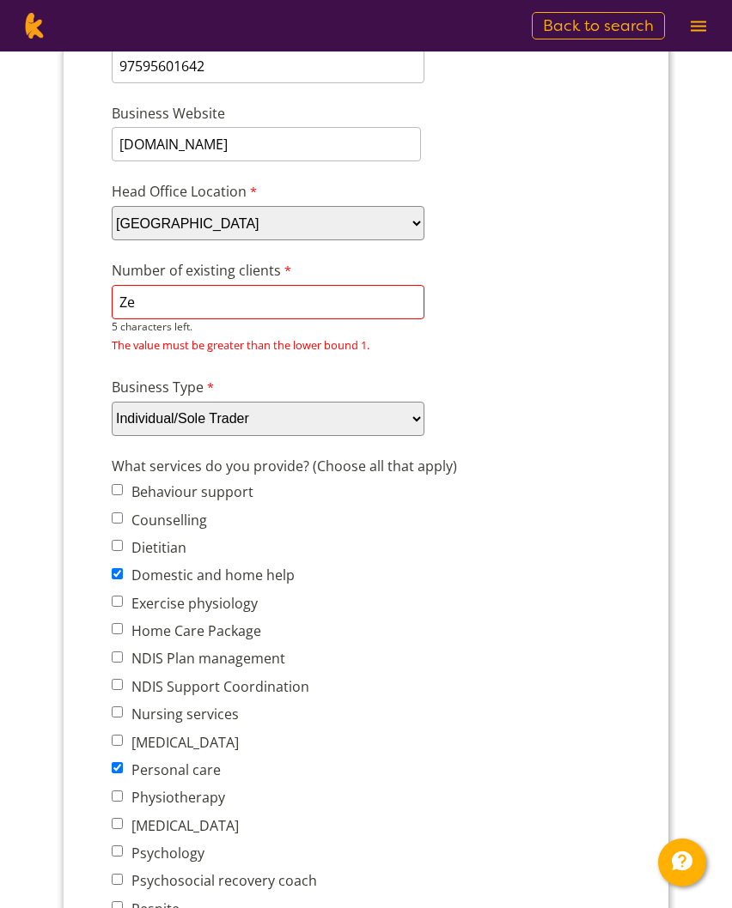
type input "Z"
type input "1"
type input "0"
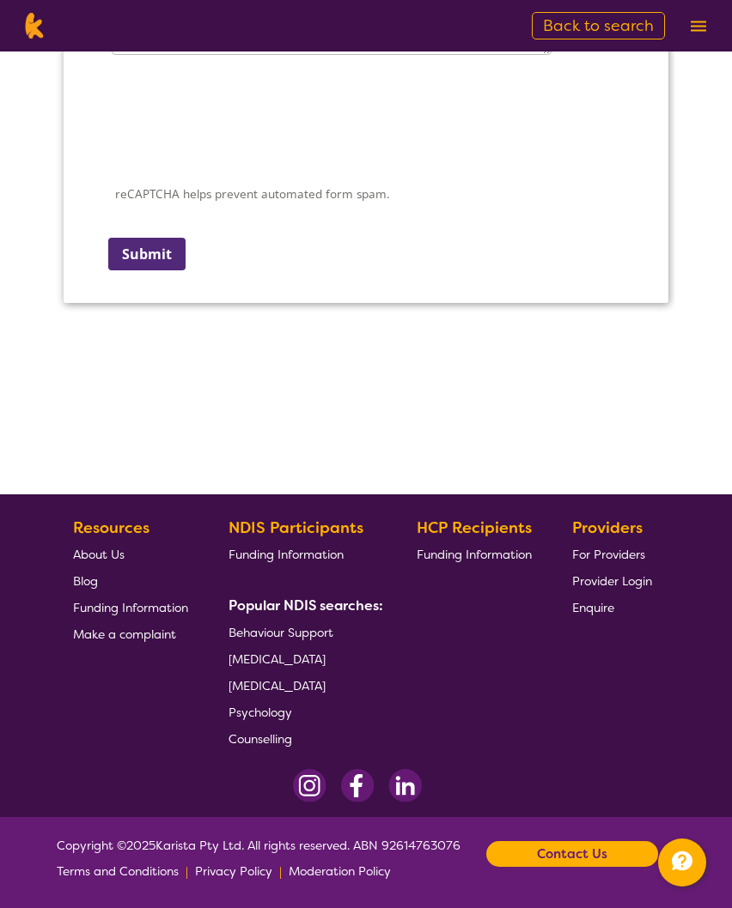
scroll to position [2581, 0]
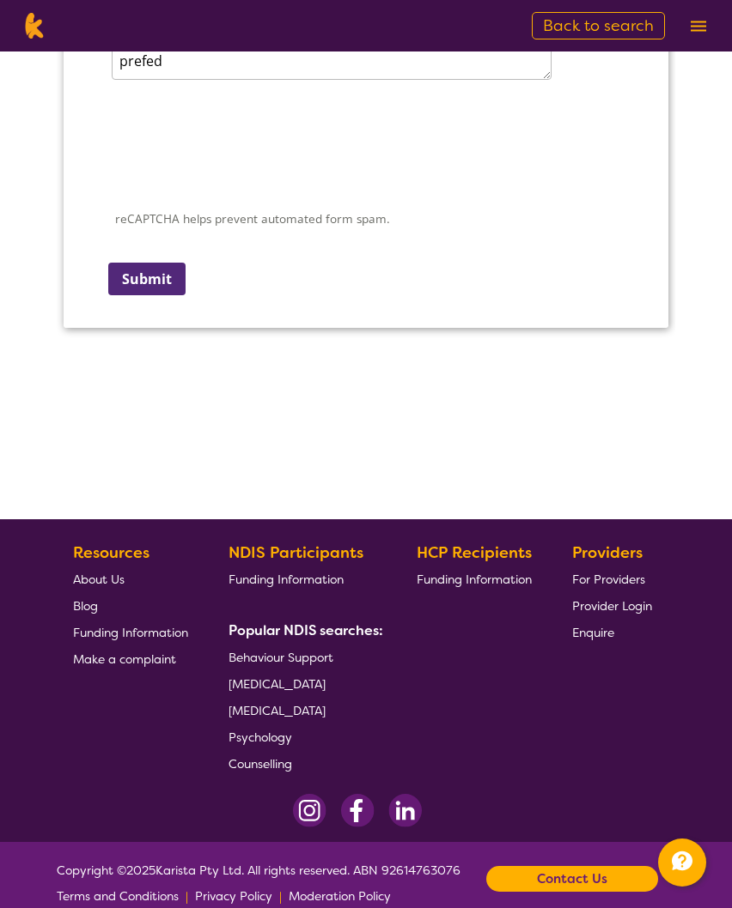
click at [155, 295] on input "Submit" at bounding box center [146, 279] width 77 height 33
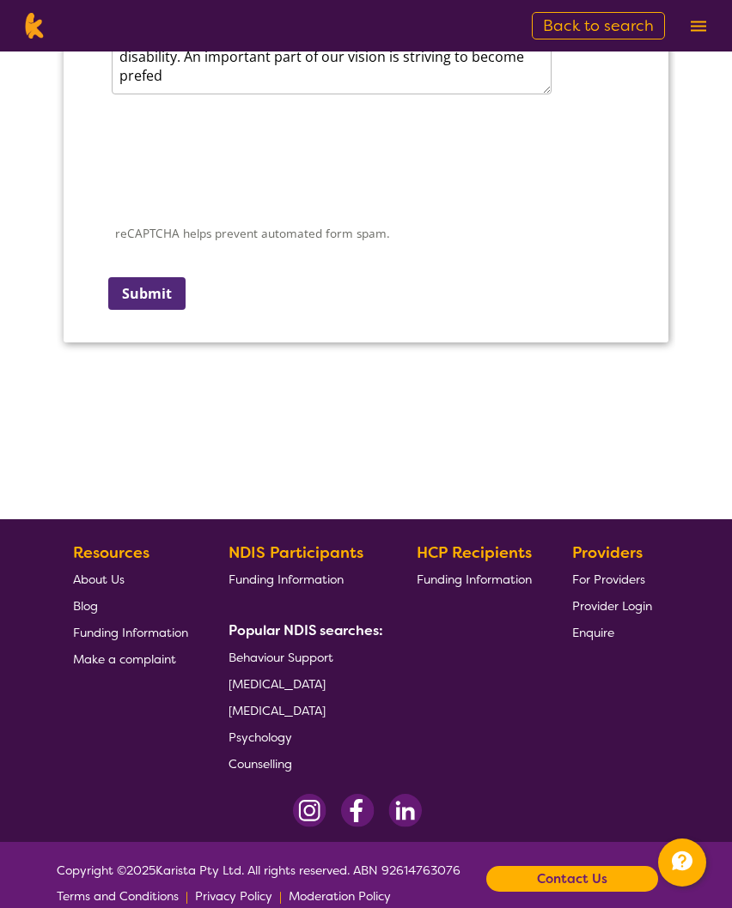
scroll to position [334, 0]
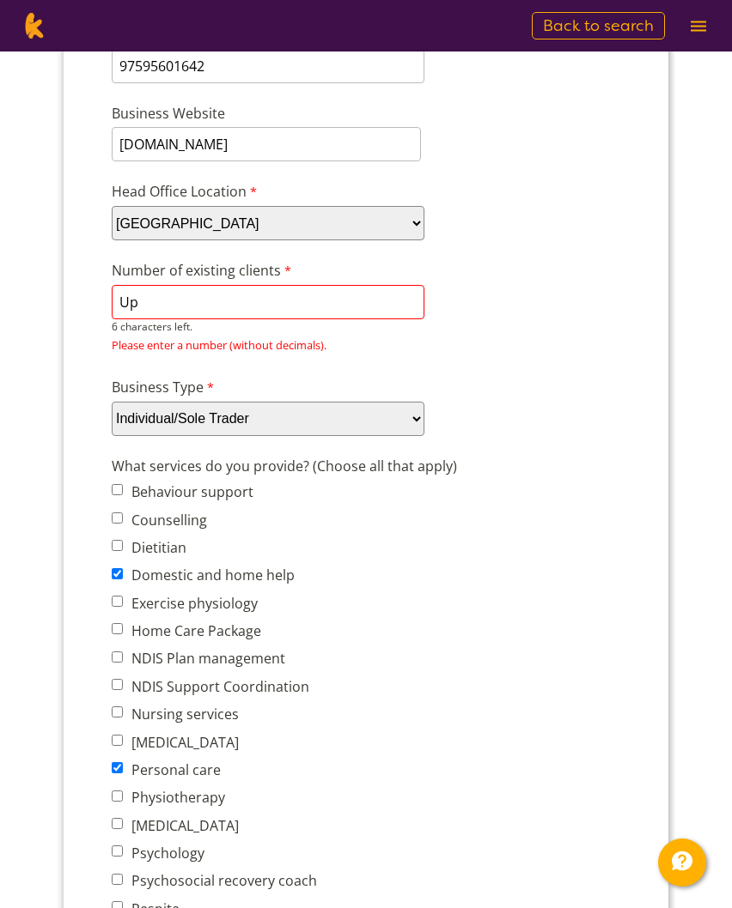
type input "U"
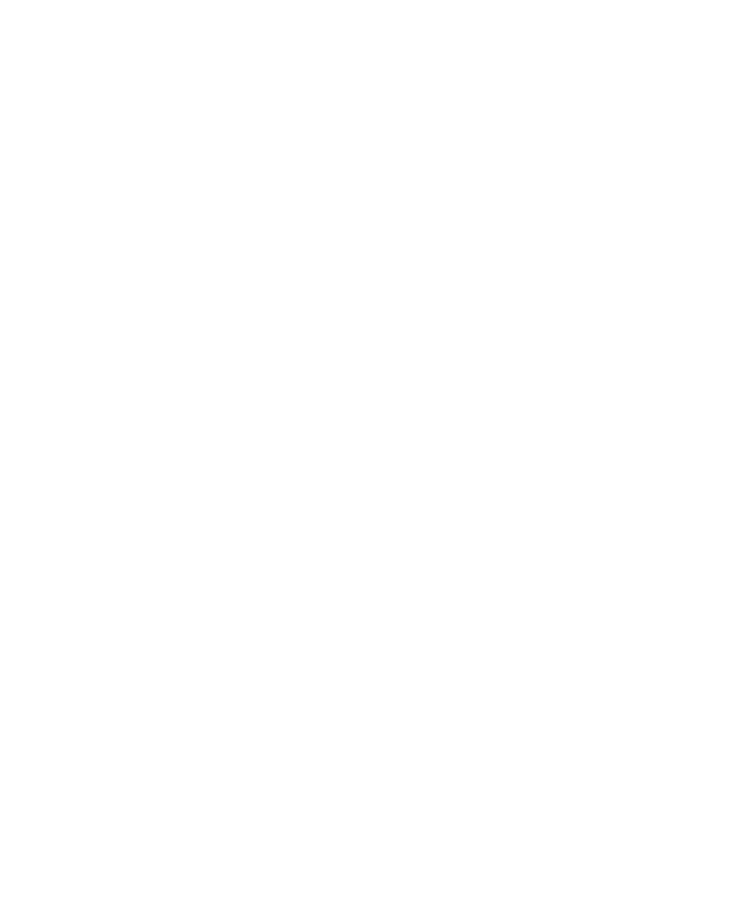
scroll to position [2510, 0]
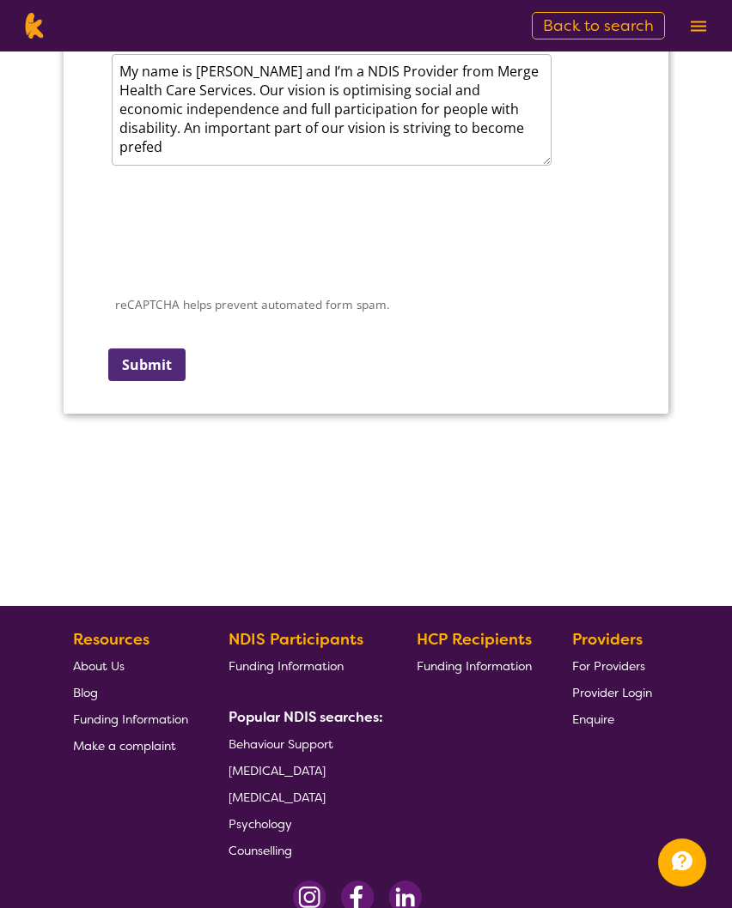
click at [149, 381] on input "Submit" at bounding box center [146, 365] width 77 height 33
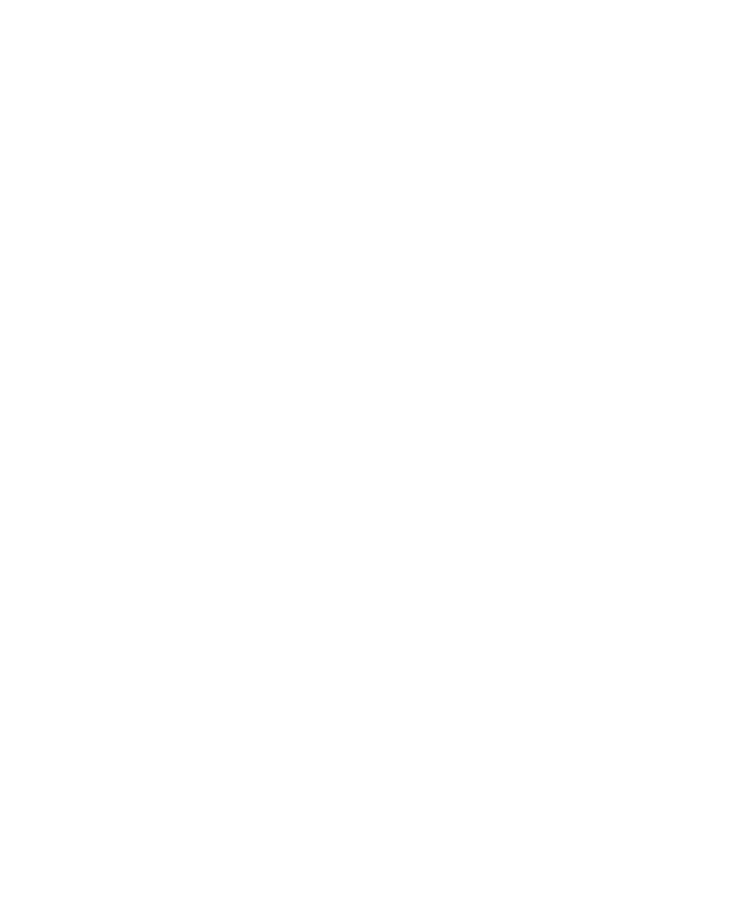
scroll to position [357, 0]
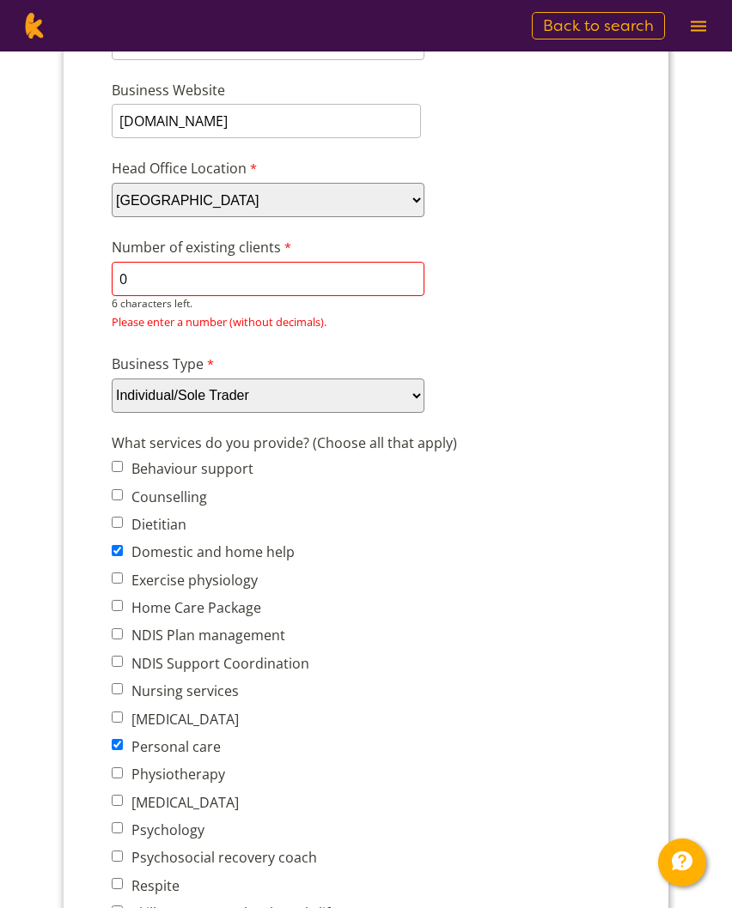
type input "0"
type input "2"
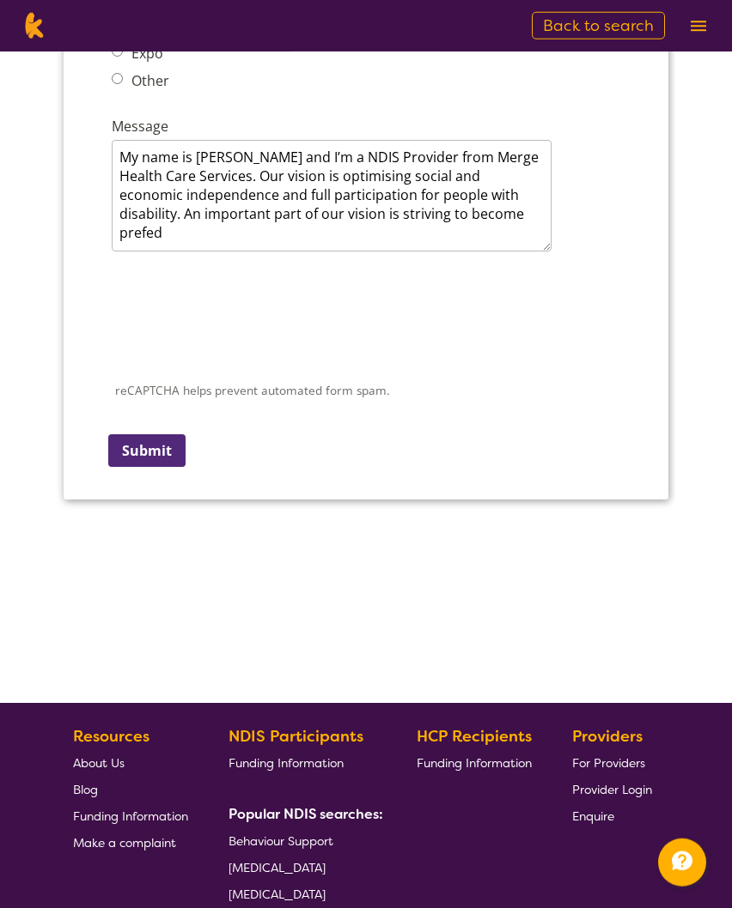
scroll to position [2410, 0]
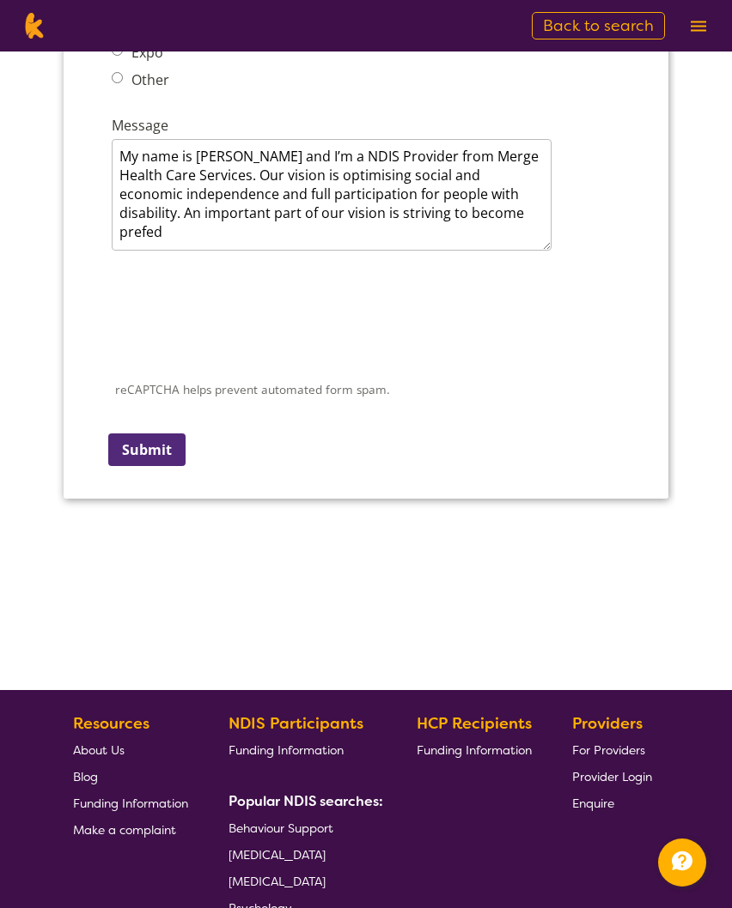
click at [162, 466] on input "Submit" at bounding box center [146, 450] width 77 height 33
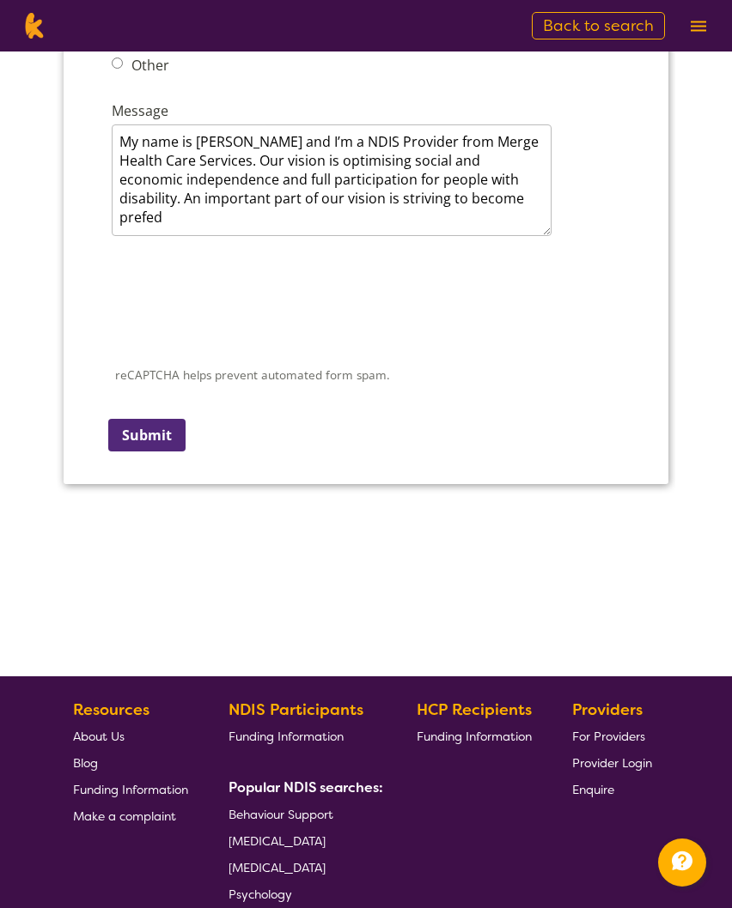
scroll to position [334, 0]
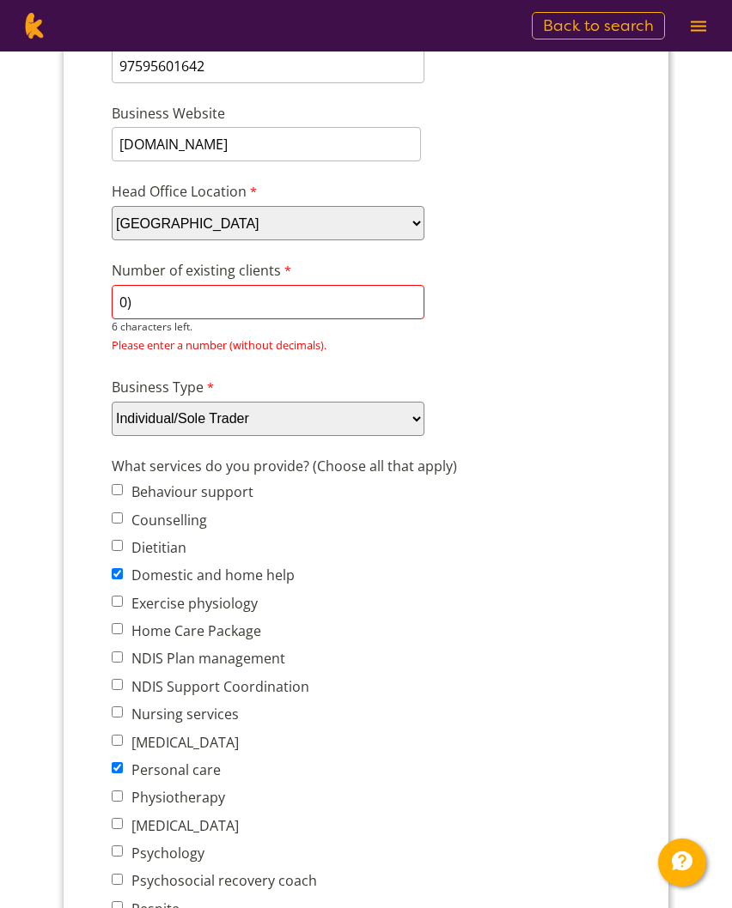
type input "0"
type input "-"
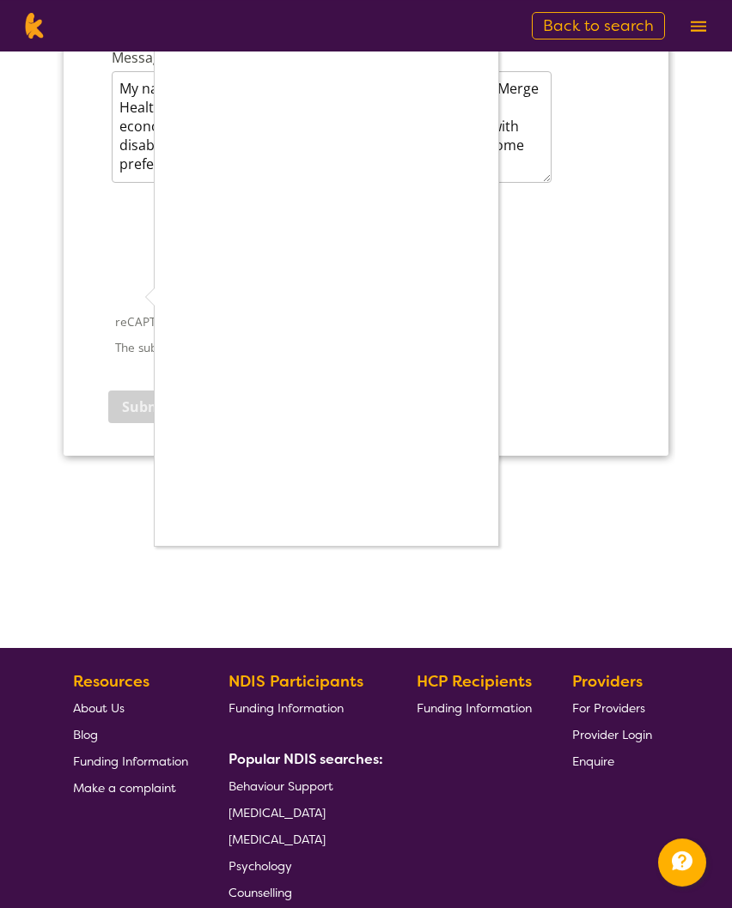
scroll to position [2478, 0]
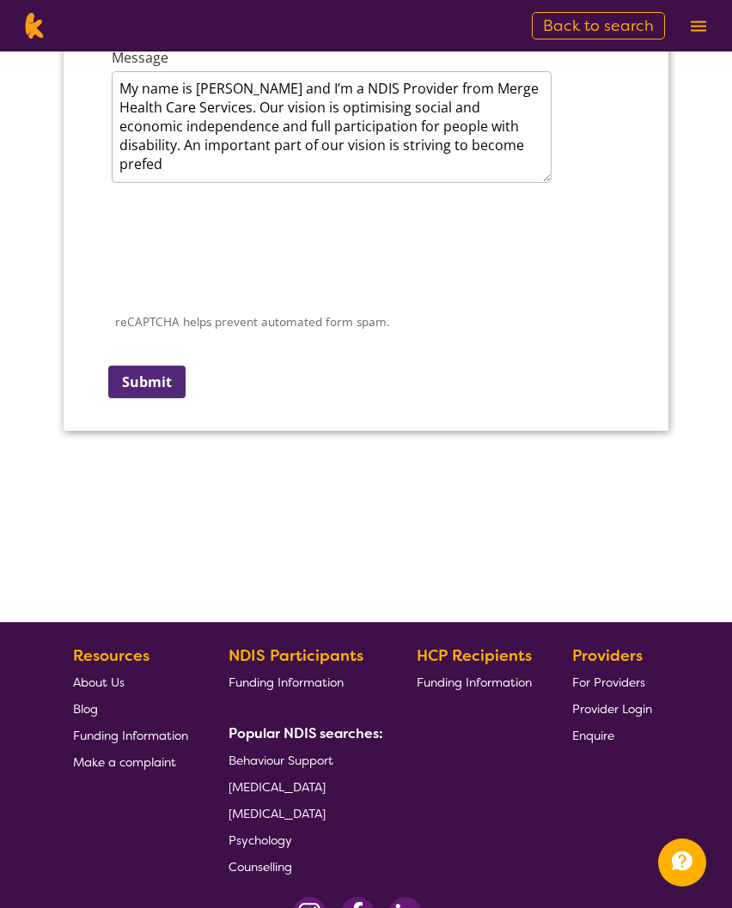
click at [169, 398] on input "Submit" at bounding box center [146, 382] width 77 height 33
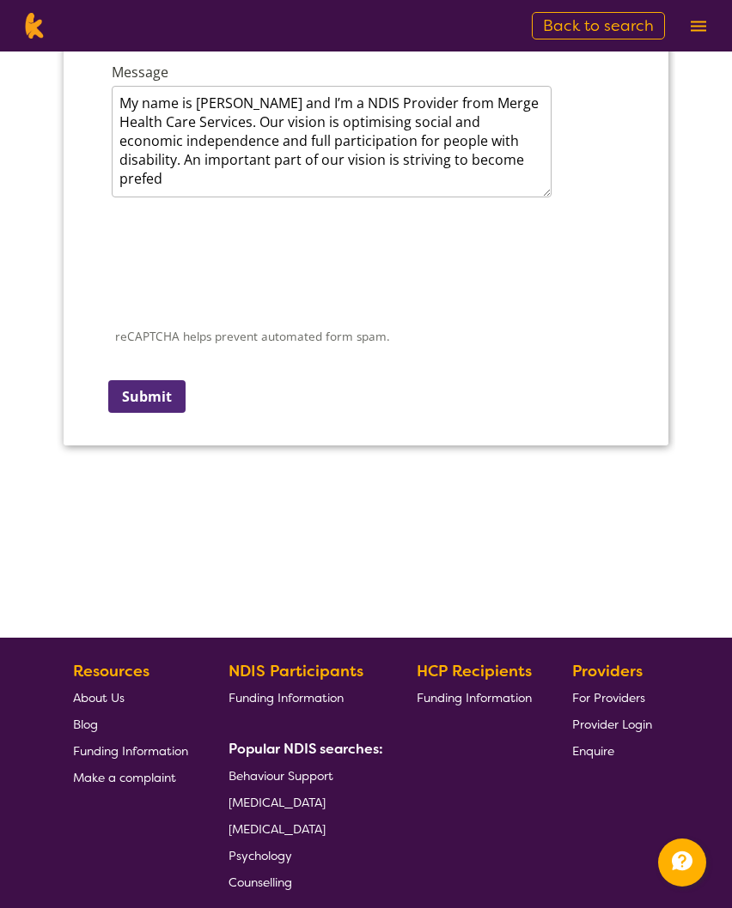
scroll to position [334, 0]
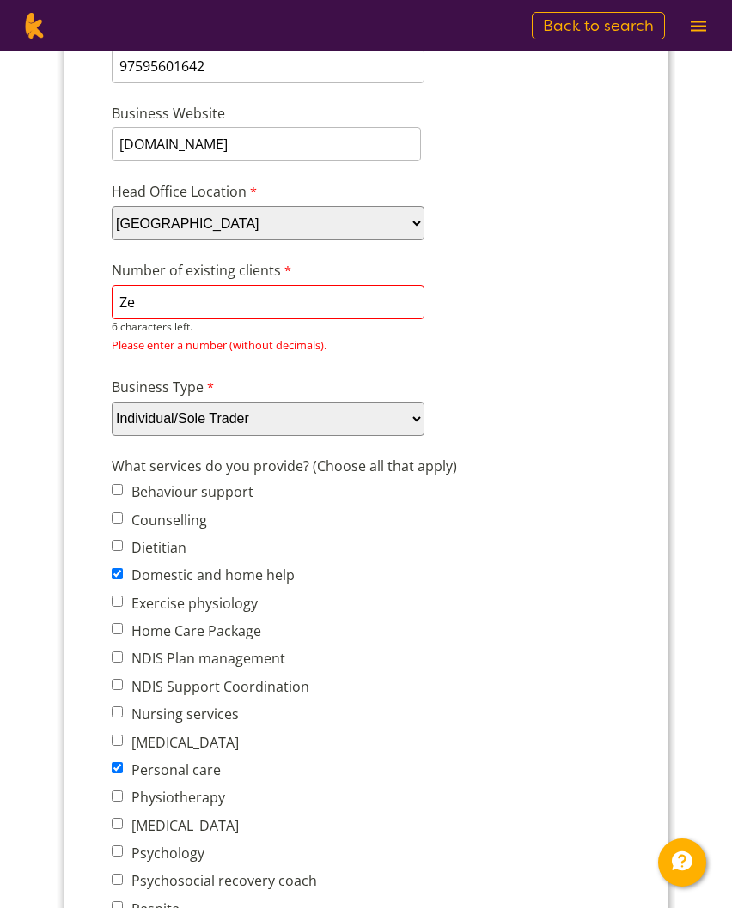
type input "Z"
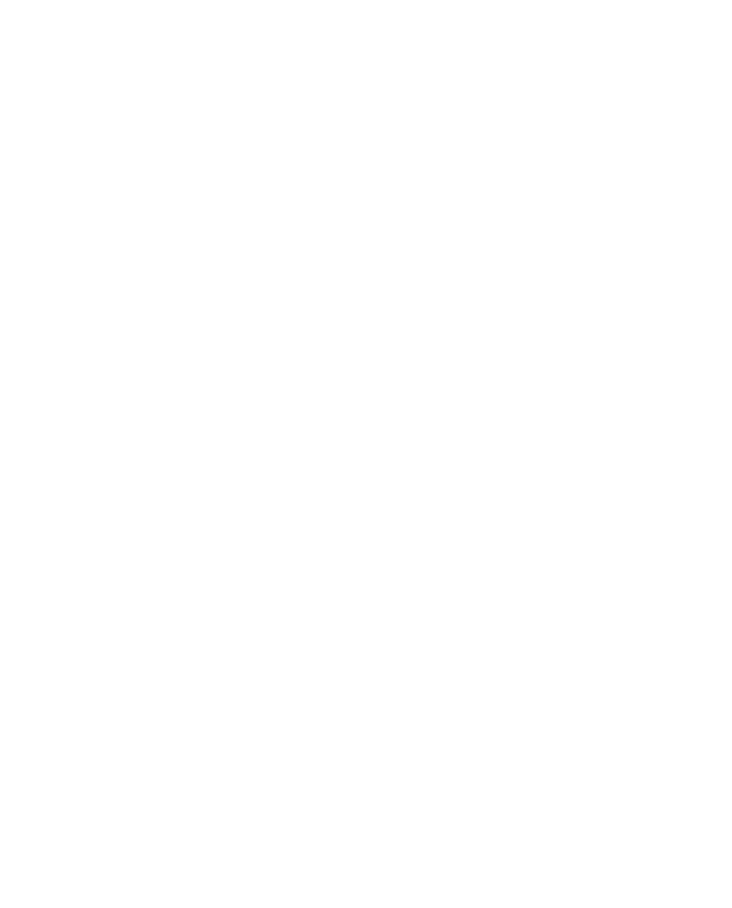
scroll to position [2451, 0]
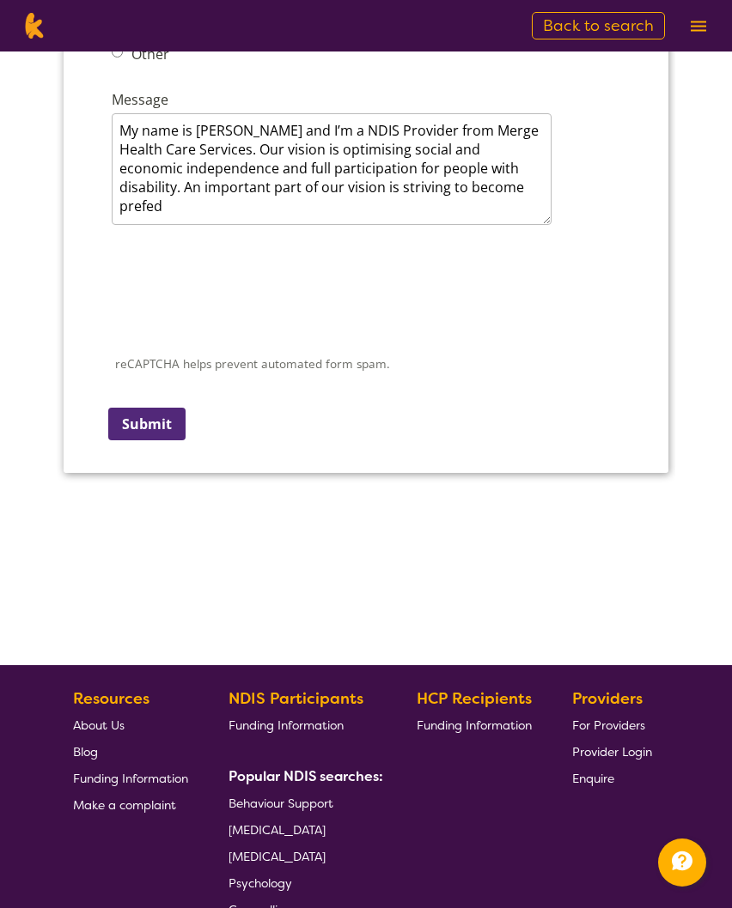
click at [158, 451] on div "reCAPTCHA helps prevent automated form spam. The submit button will be disabled…" at bounding box center [366, 339] width 522 height 222
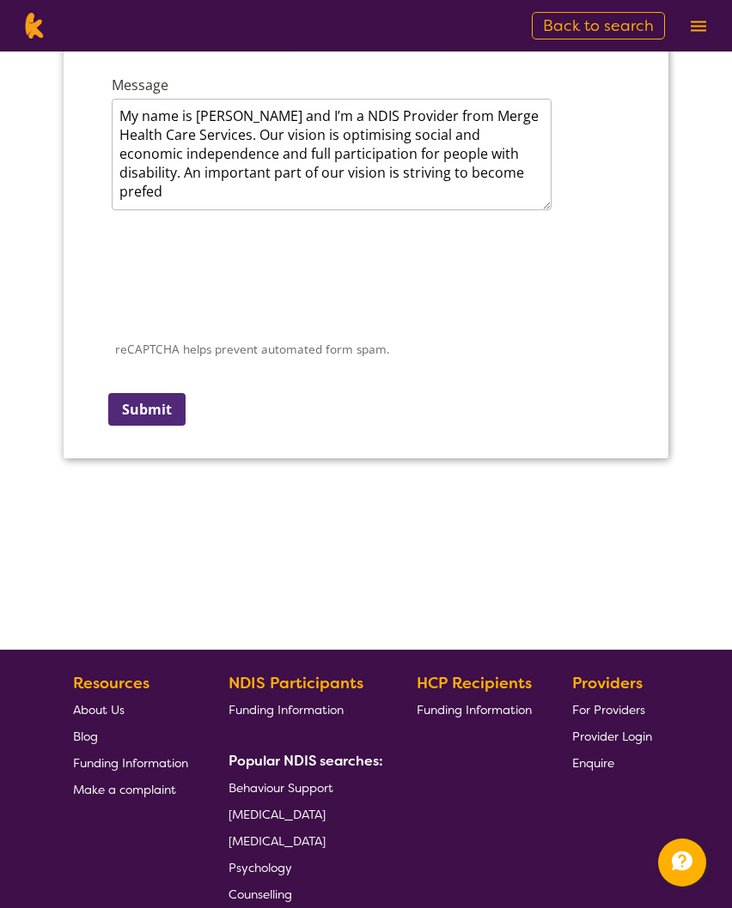
click at [155, 426] on input "Submit" at bounding box center [146, 409] width 77 height 33
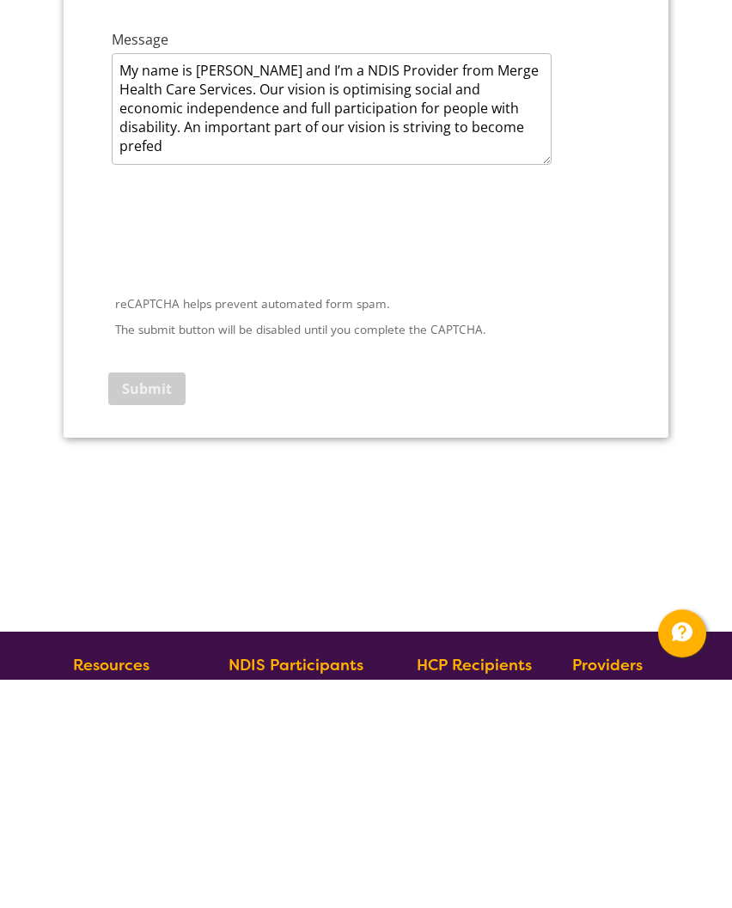
scroll to position [2497, 0]
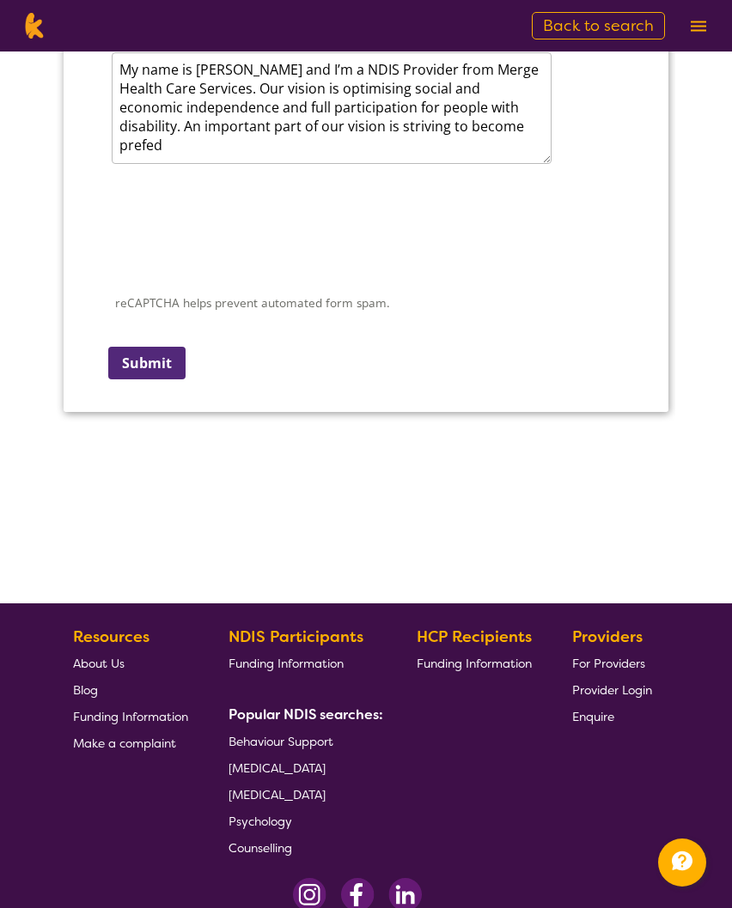
click at [158, 380] on input "Submit" at bounding box center [146, 363] width 77 height 33
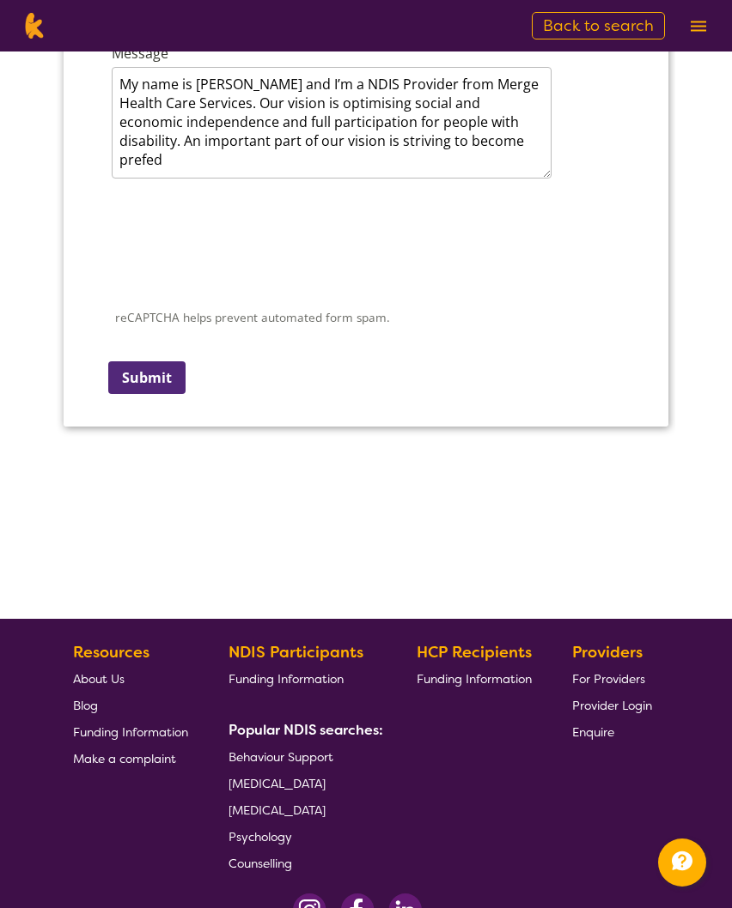
scroll to position [334, 0]
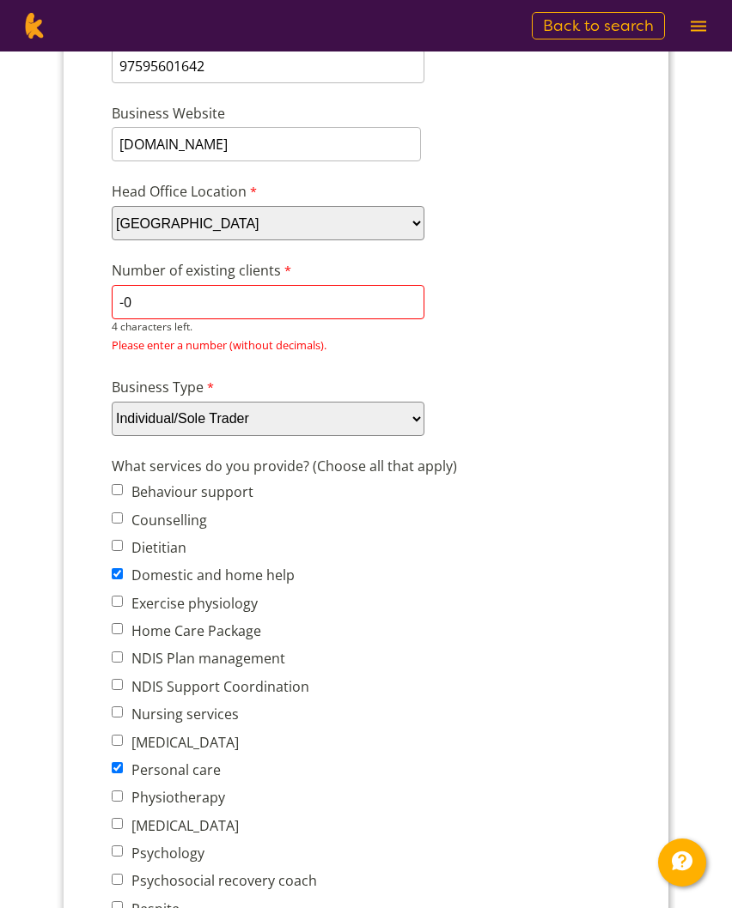
type input "-"
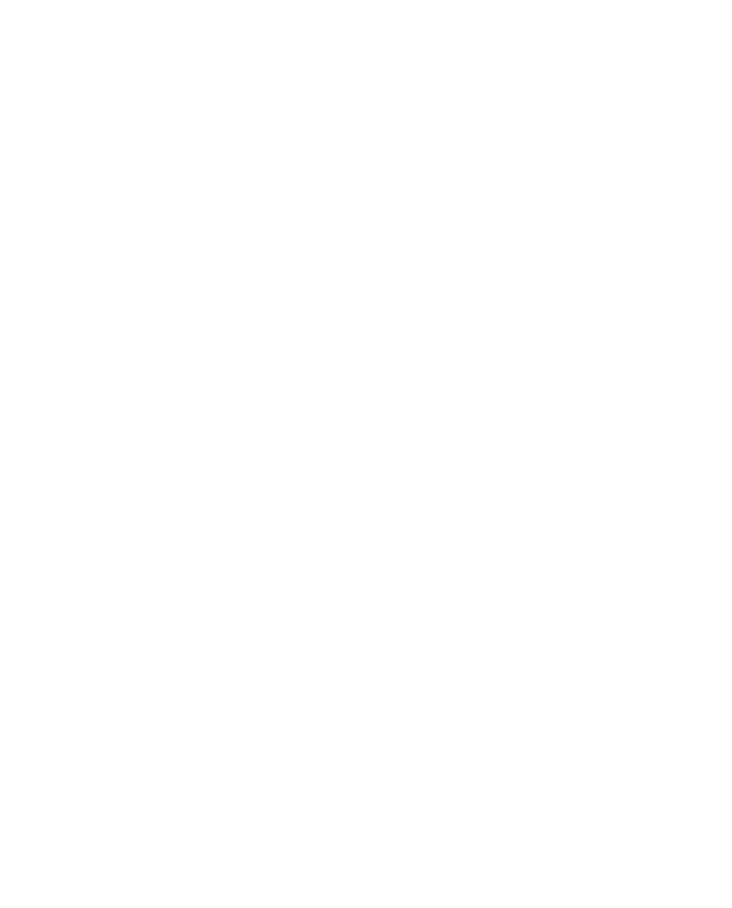
scroll to position [2627, 0]
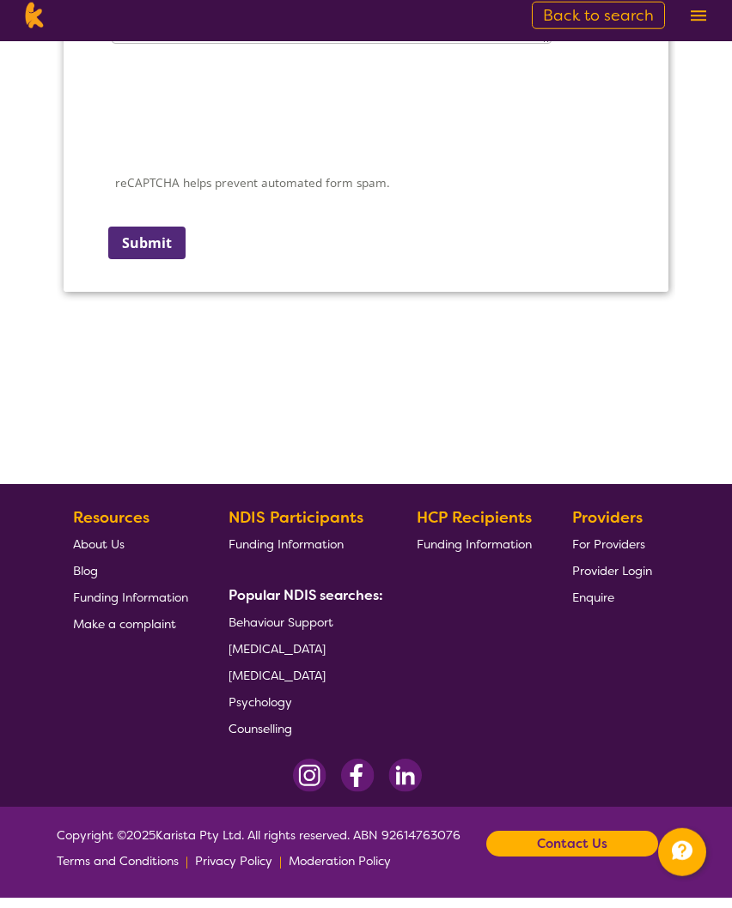
type input "0"
click at [154, 259] on input "Submit" at bounding box center [146, 243] width 77 height 33
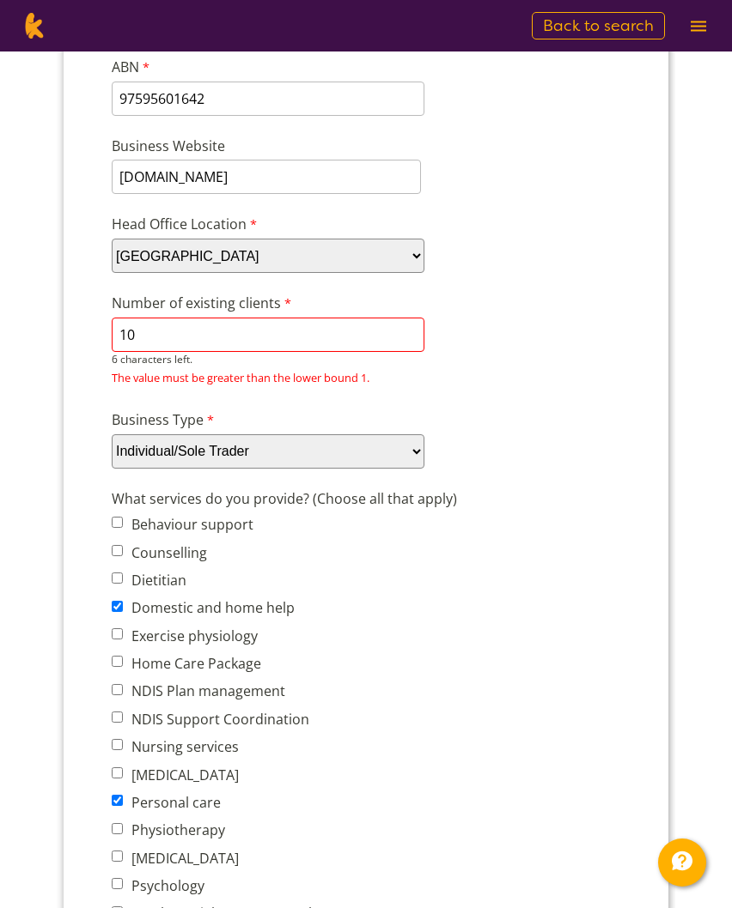
scroll to position [2357, 0]
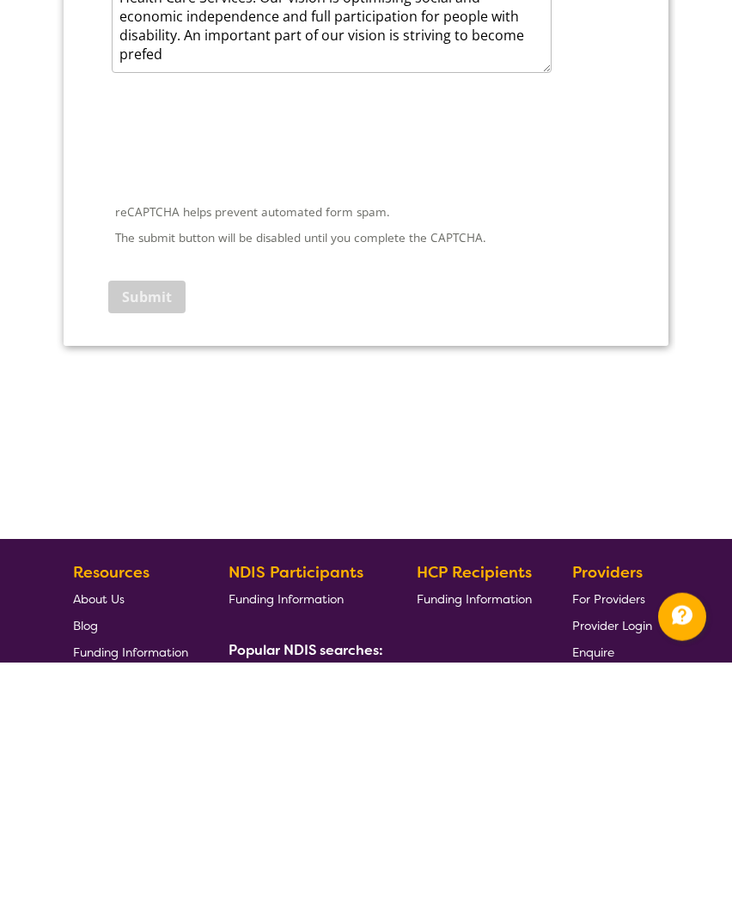
type input "10"
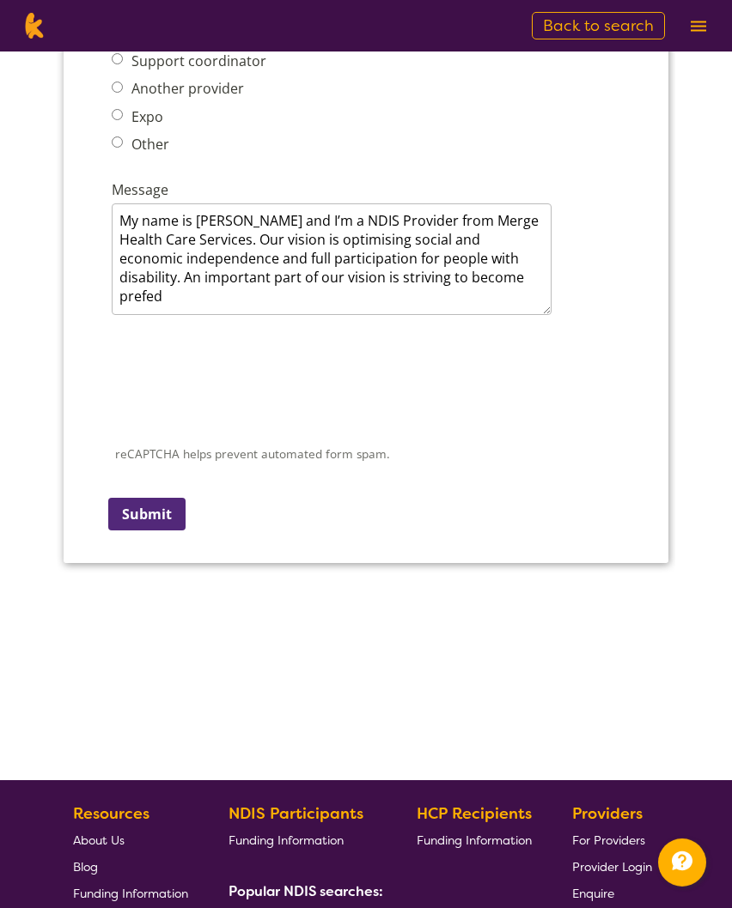
scroll to position [2347, 0]
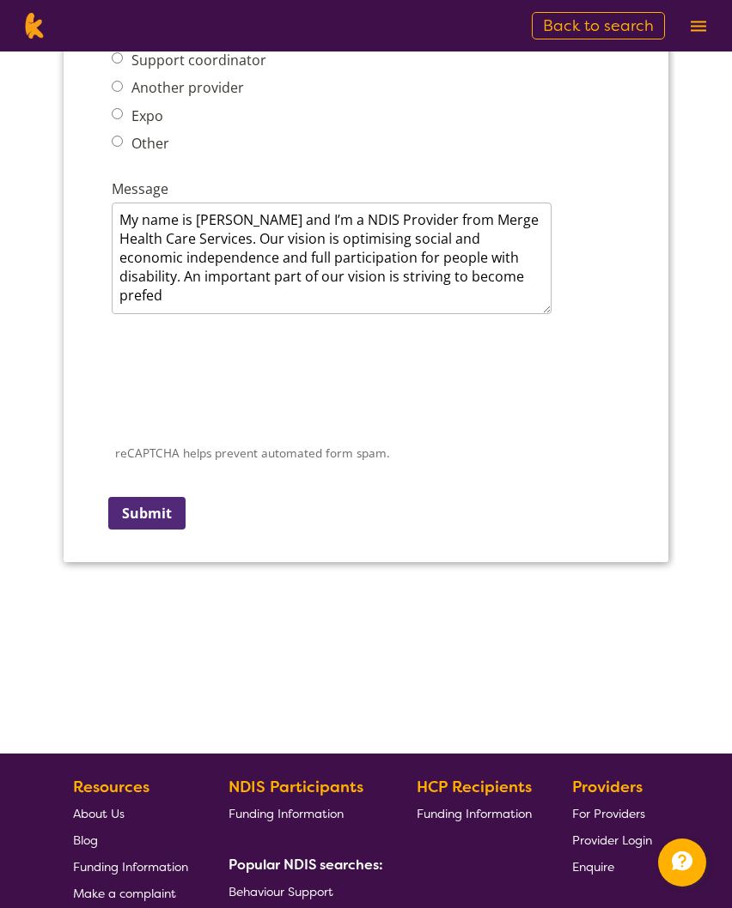
click at [160, 530] on input "Submit" at bounding box center [146, 513] width 77 height 33
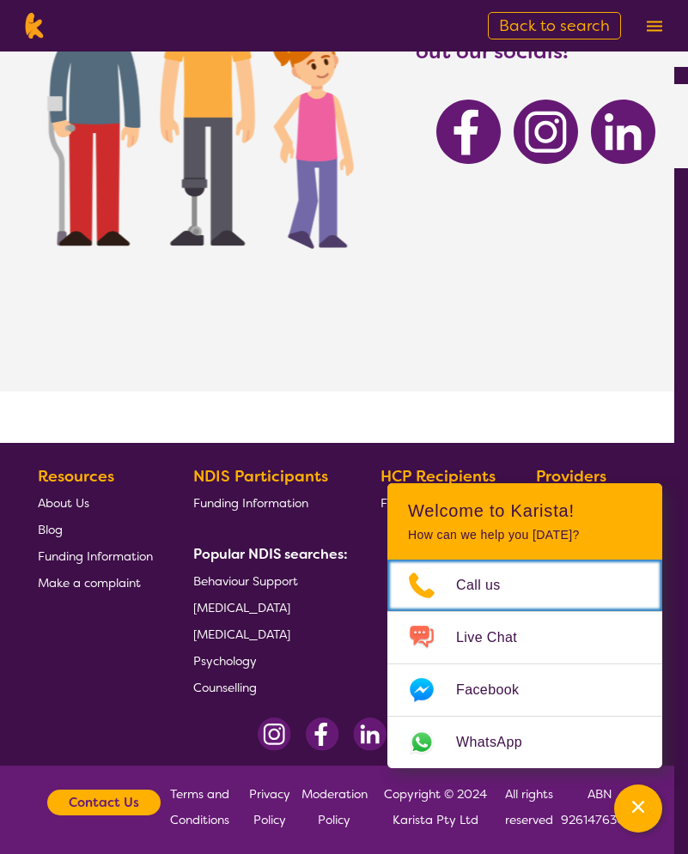
scroll to position [290, 15]
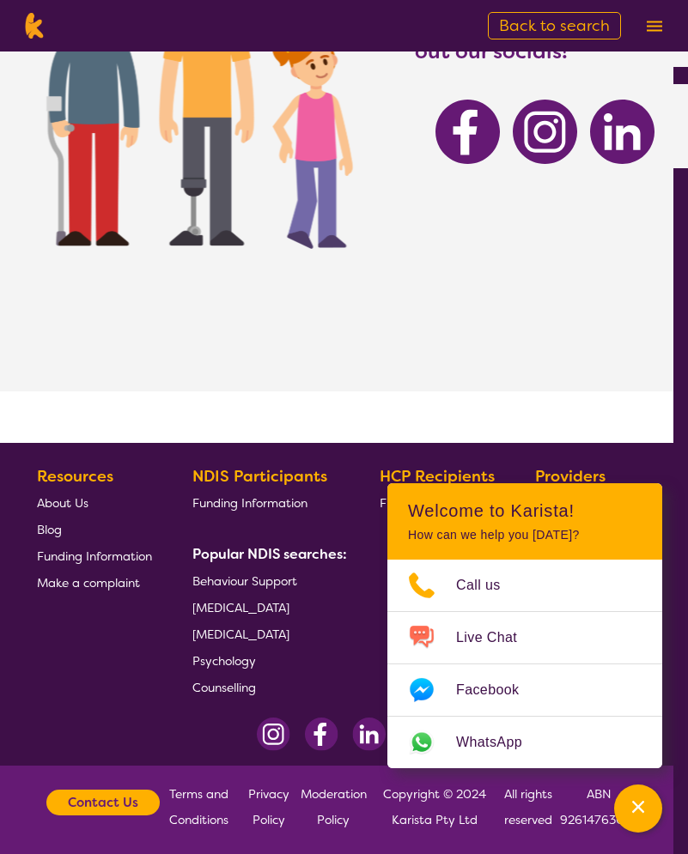
click at [637, 818] on div "Channel Menu" at bounding box center [638, 809] width 34 height 38
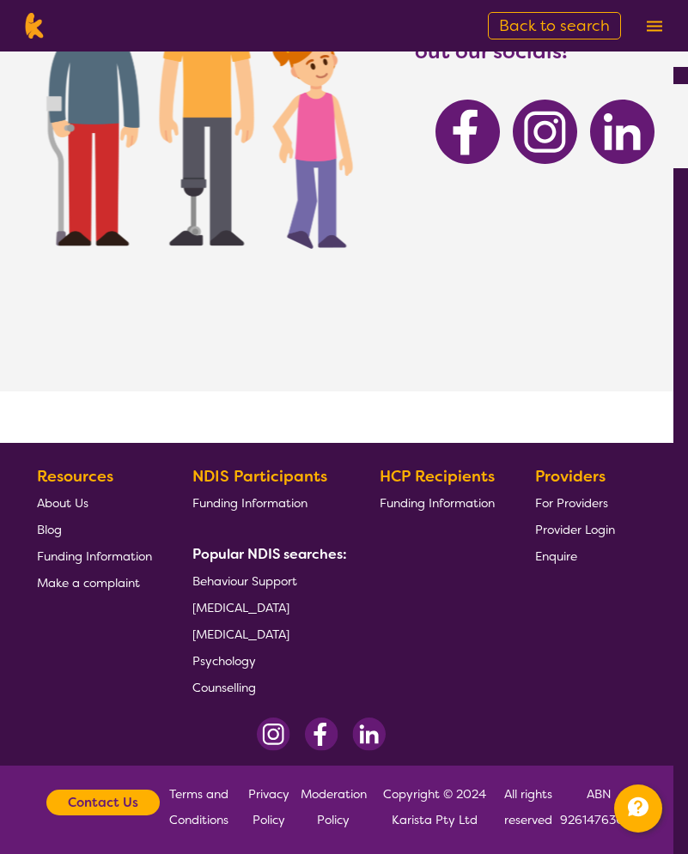
scroll to position [0, 0]
